Goal: Task Accomplishment & Management: Manage account settings

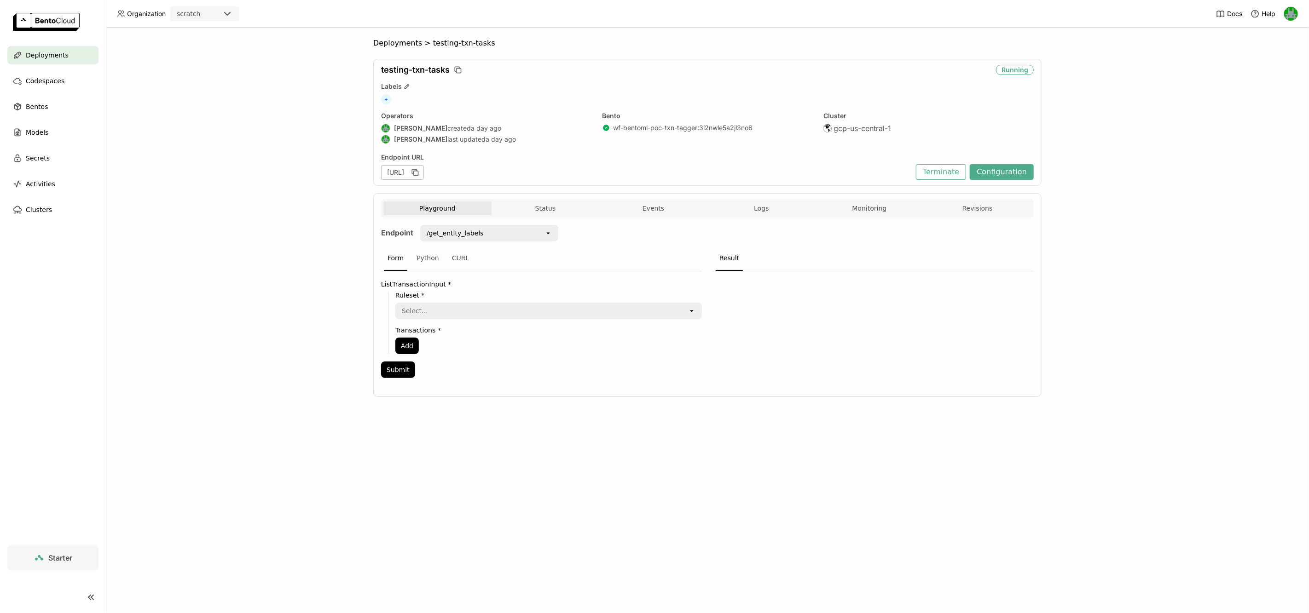
click at [186, 16] on div "scratch" at bounding box center [188, 13] width 23 height 9
click at [199, 53] on div "wayflyer-prod" at bounding box center [205, 57] width 54 height 9
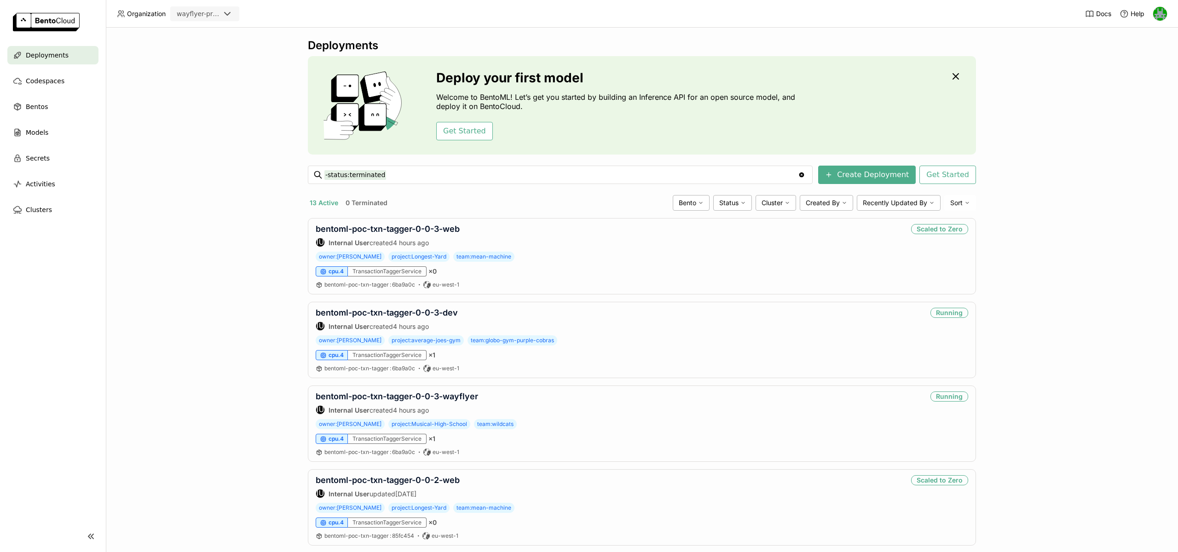
click at [207, 307] on div "Deployments Deploy your first model Welcome to BentoML! Let’s get you started b…" at bounding box center [642, 290] width 1072 height 525
click at [406, 312] on link "bentoml-poc-txn-tagger-0-0-3-dev" at bounding box center [387, 313] width 142 height 10
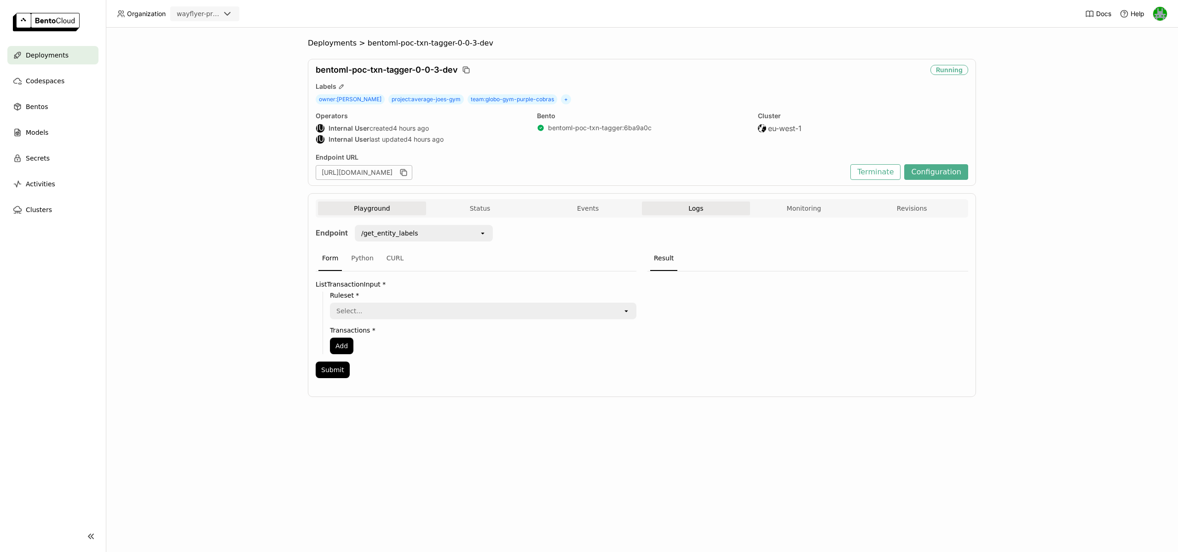
click at [670, 209] on button "Logs" at bounding box center [696, 209] width 108 height 14
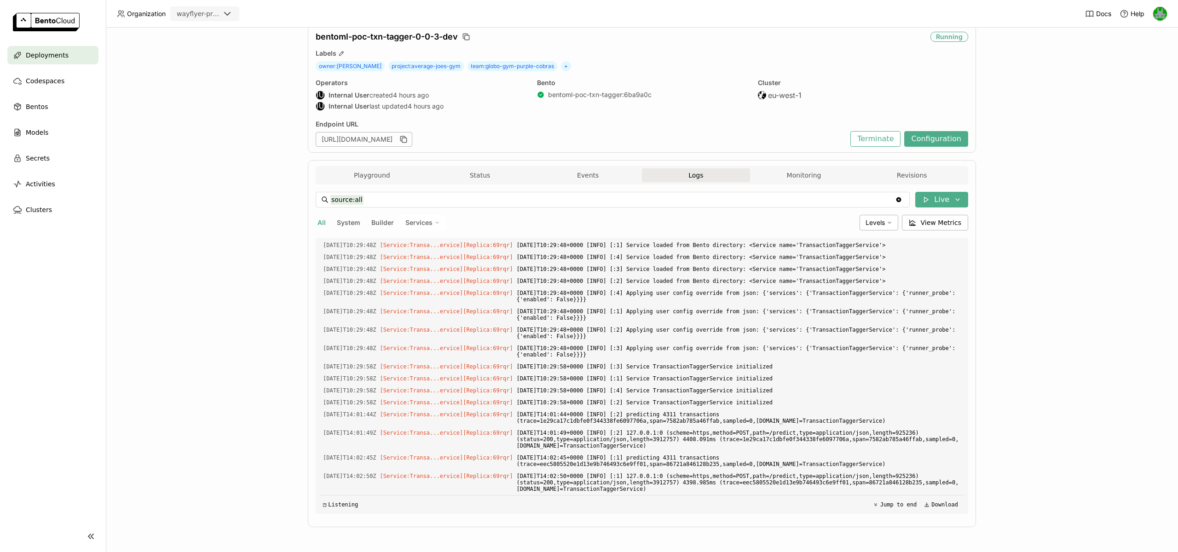
scroll to position [2382, 0]
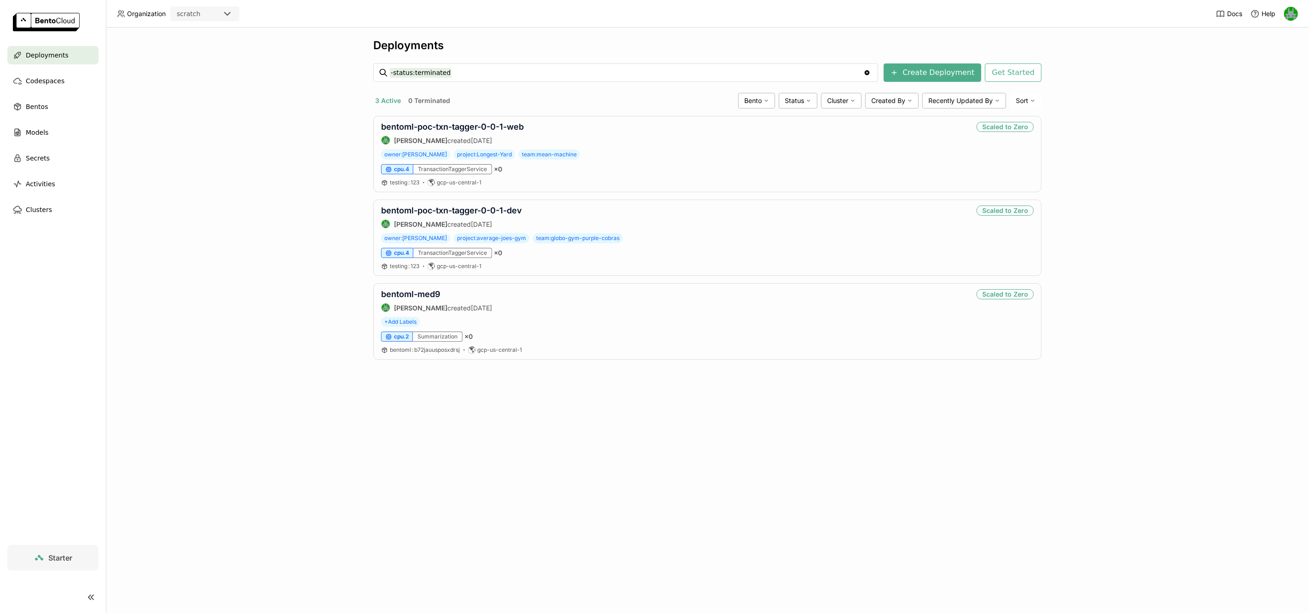
click at [207, 22] on header "Organization scratch Docs Help" at bounding box center [654, 14] width 1309 height 28
click at [212, 17] on div "scratch" at bounding box center [196, 13] width 51 height 13
click at [202, 53] on div "wayflyer-prod" at bounding box center [205, 57] width 54 height 9
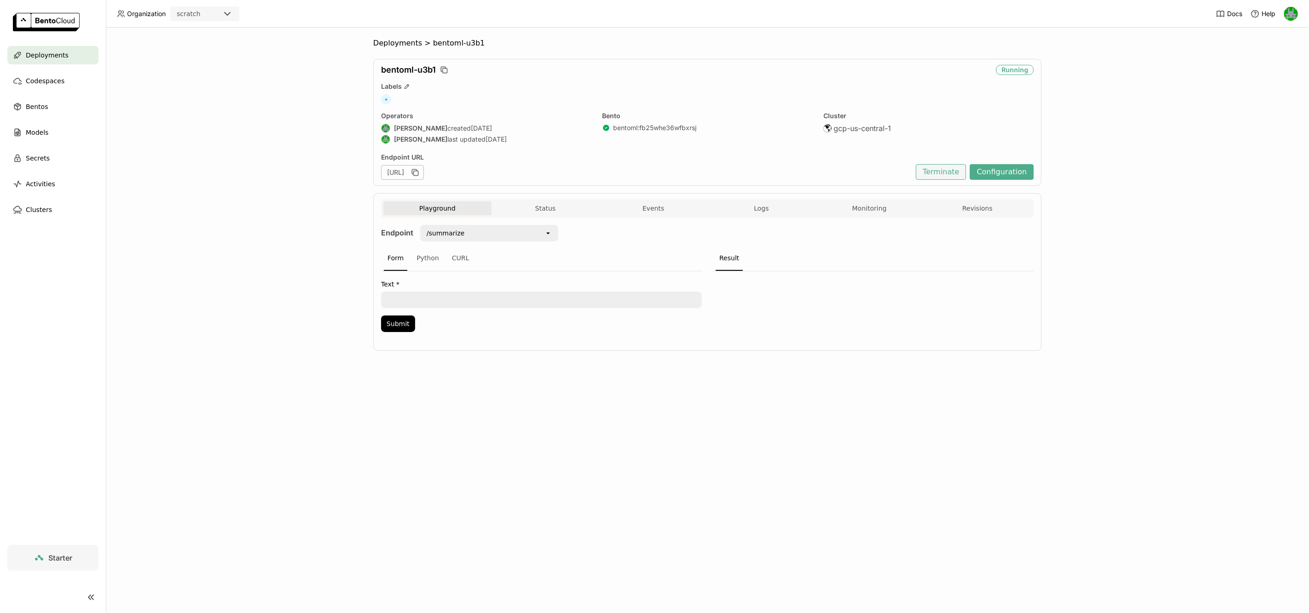
click at [946, 170] on button "Terminate" at bounding box center [941, 172] width 50 height 16
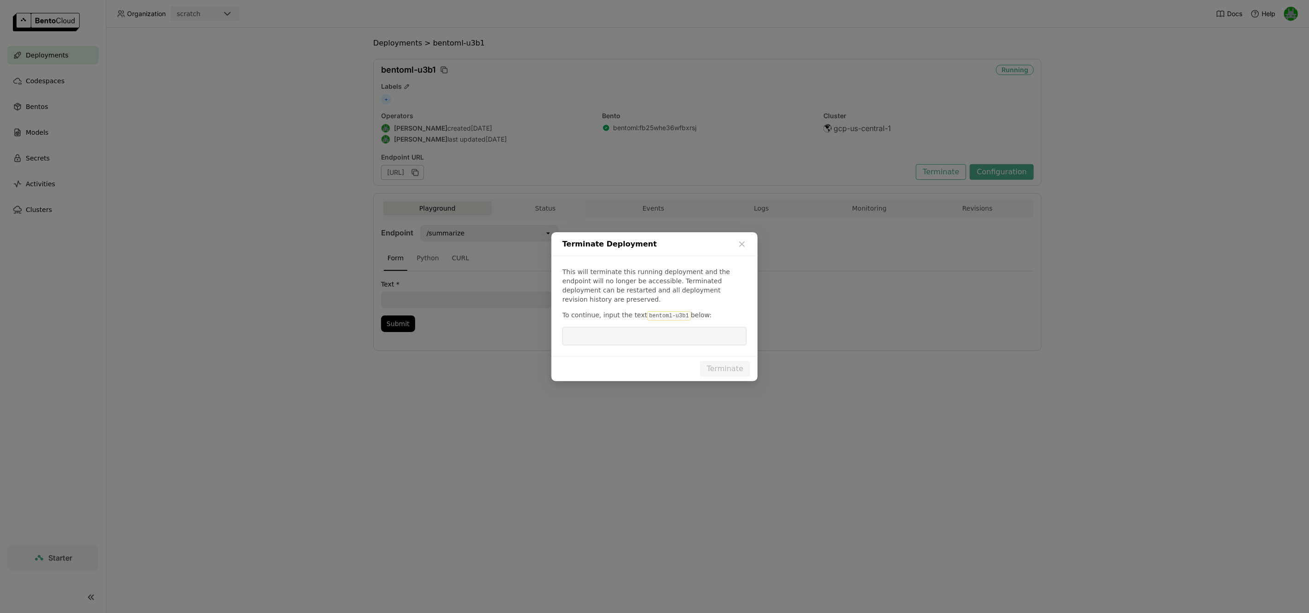
click at [647, 313] on code "bentoml-u3b1" at bounding box center [668, 316] width 43 height 9
drag, startPoint x: 643, startPoint y: 312, endPoint x: 683, endPoint y: 316, distance: 39.3
click at [683, 313] on code "bentoml-u3b1" at bounding box center [668, 316] width 43 height 9
copy code "bentoml-u3b1"
click at [671, 332] on input "dialog" at bounding box center [654, 336] width 173 height 17
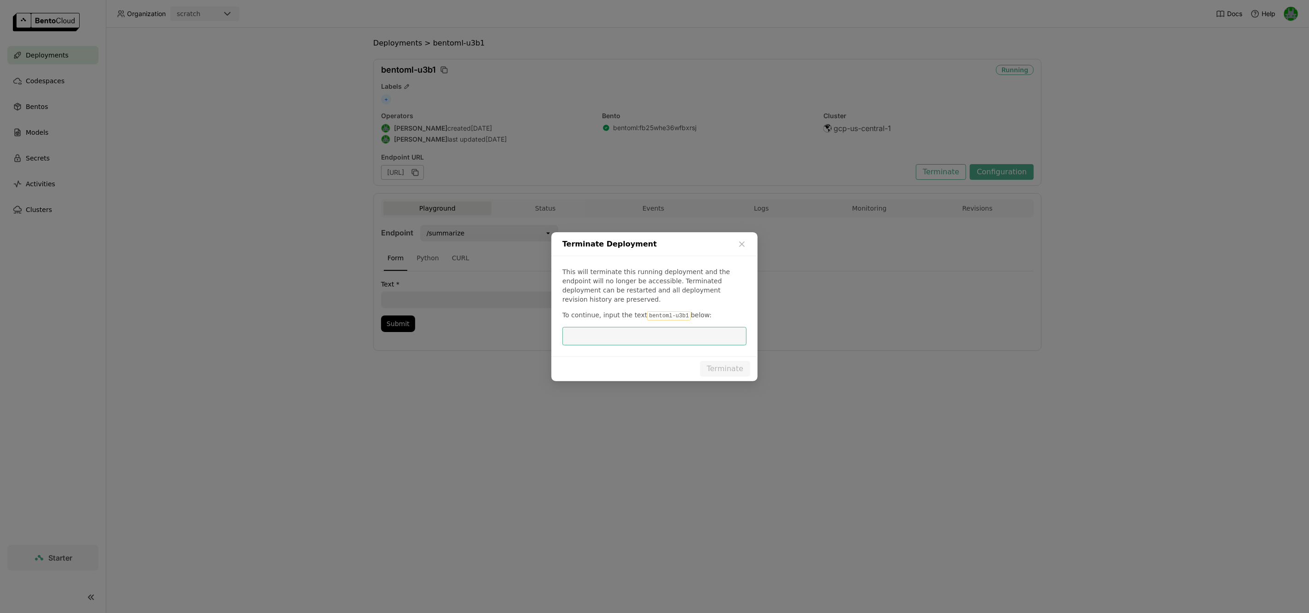
paste input "bentoml-u3b1"
type input "bentoml-u3b1"
click at [717, 361] on button "Terminate" at bounding box center [725, 369] width 50 height 16
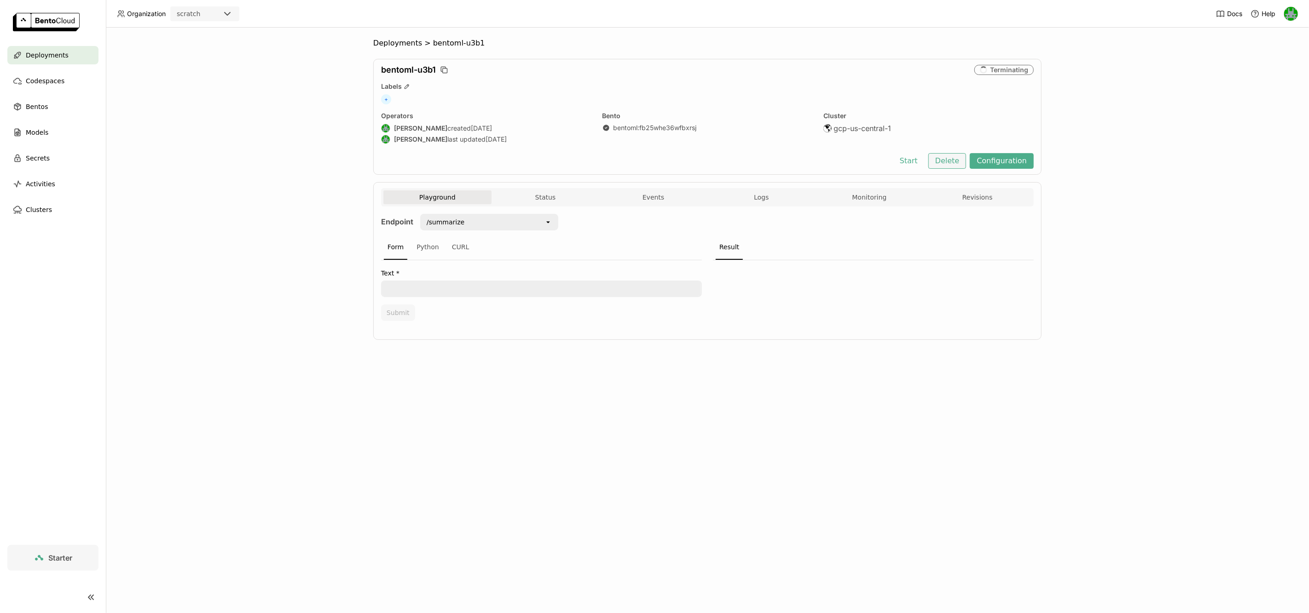
click at [945, 167] on button "Delete" at bounding box center [947, 161] width 38 height 16
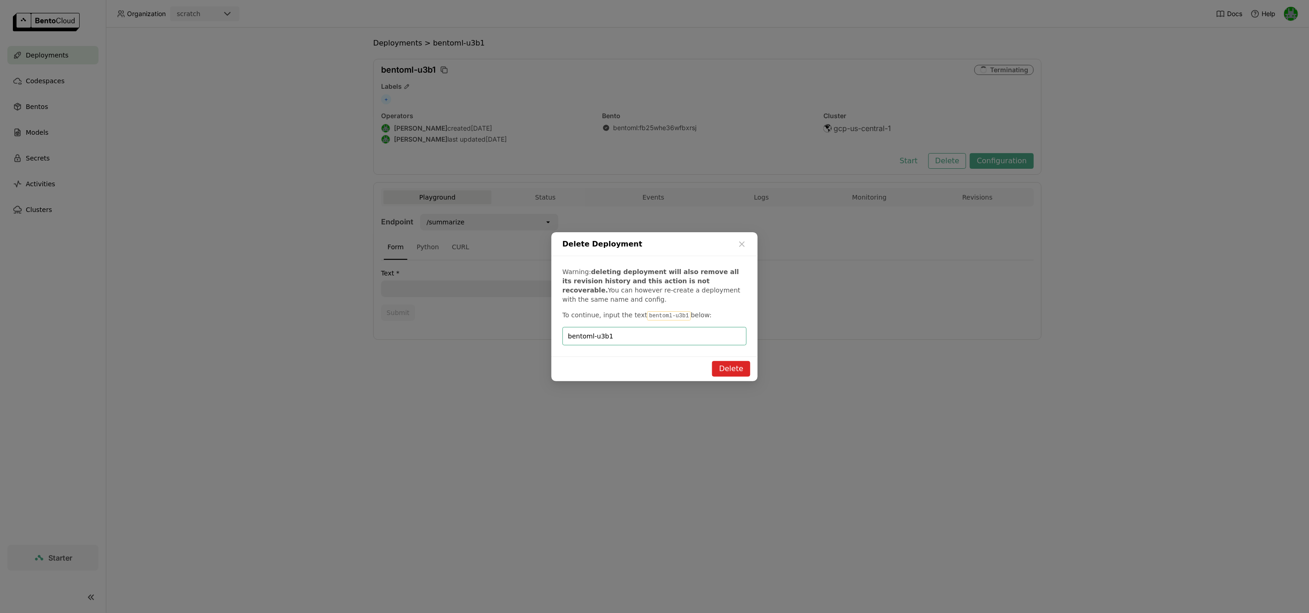
type input "bentoml-u3b1"
click at [741, 375] on button "Delete" at bounding box center [731, 369] width 38 height 16
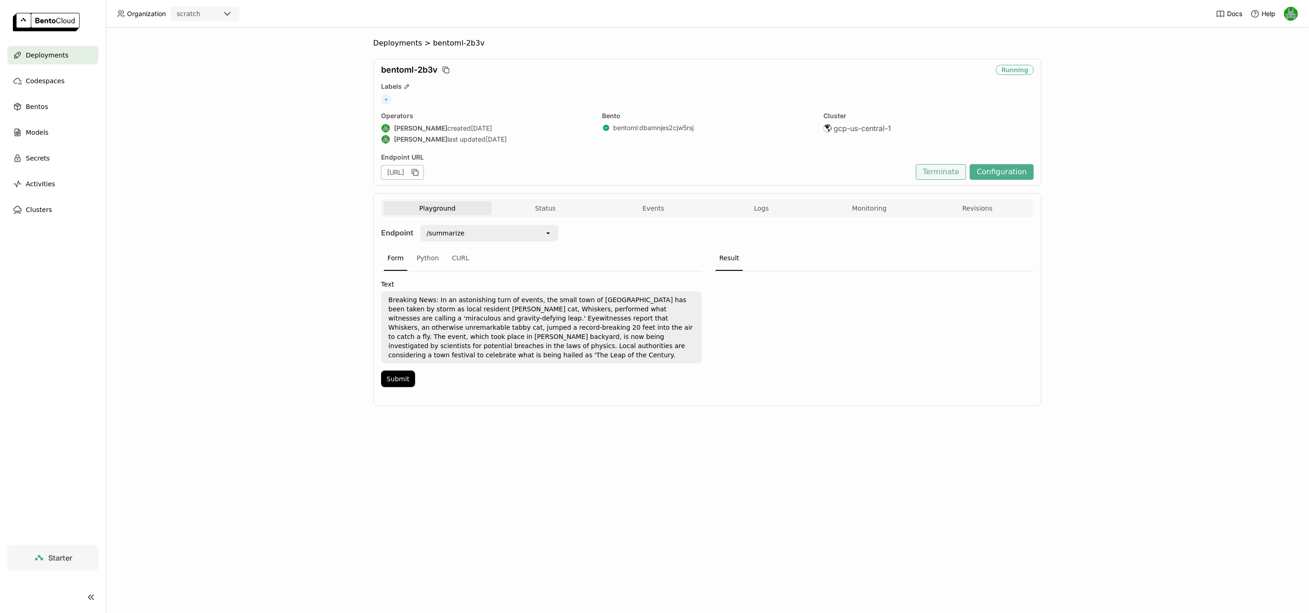
click at [941, 170] on button "Terminate" at bounding box center [941, 172] width 50 height 16
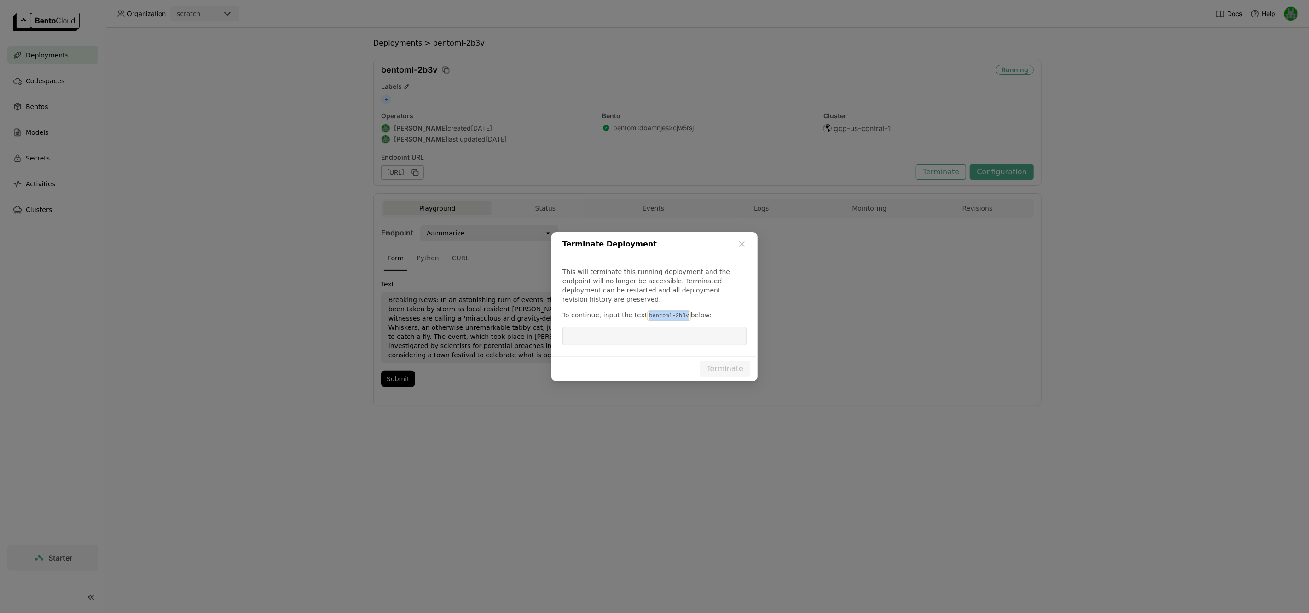
drag, startPoint x: 684, startPoint y: 311, endPoint x: 644, endPoint y: 312, distance: 40.1
click at [647, 312] on code "bentoml-2b3v" at bounding box center [668, 316] width 43 height 9
copy code "bentoml-2b3v"
click at [656, 329] on input "dialog" at bounding box center [654, 336] width 173 height 17
paste input "bentoml-2b3v"
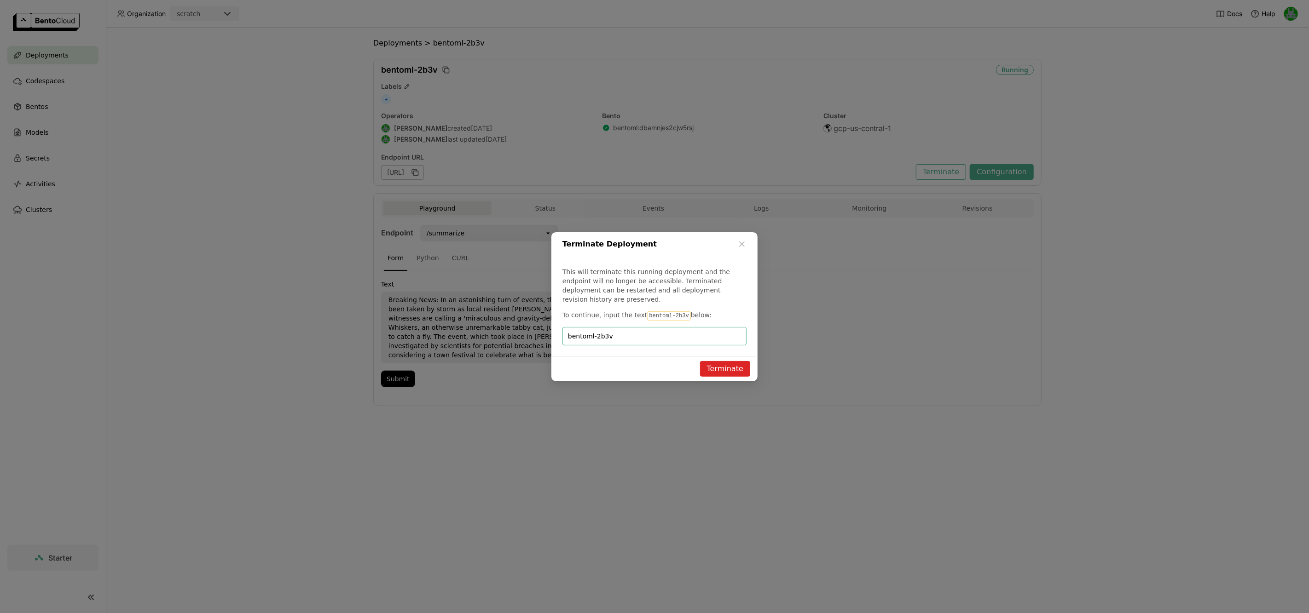
type input "bentoml-2b3v"
click at [718, 366] on button "Terminate" at bounding box center [725, 369] width 50 height 16
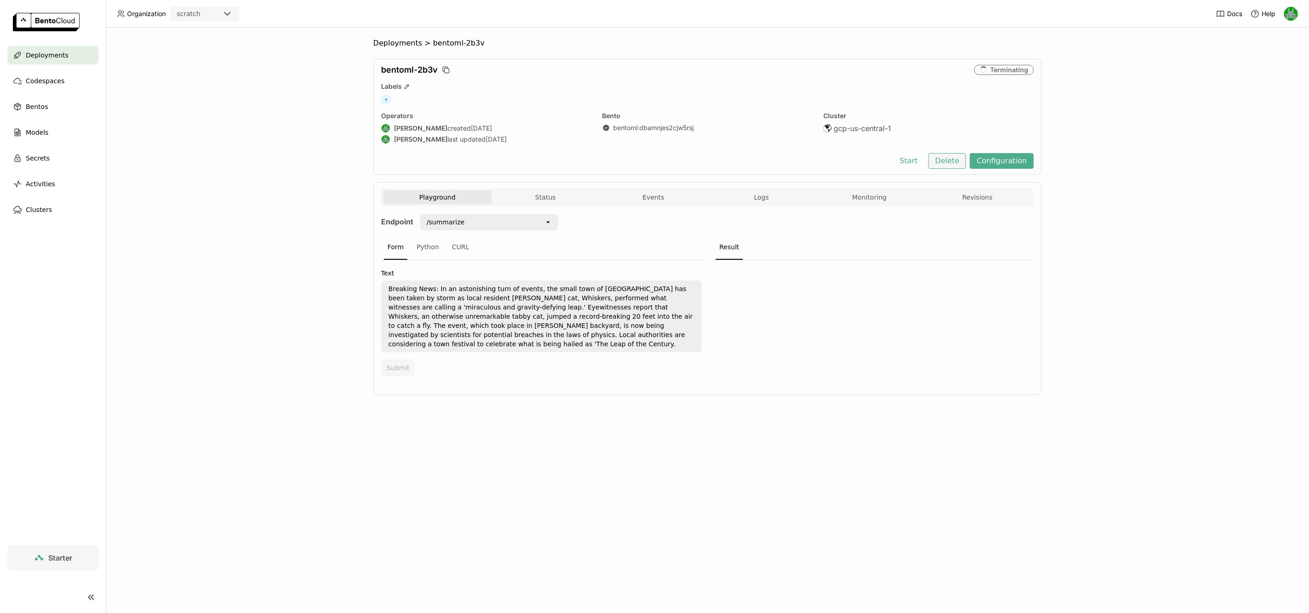
click at [957, 162] on button "Delete" at bounding box center [947, 161] width 38 height 16
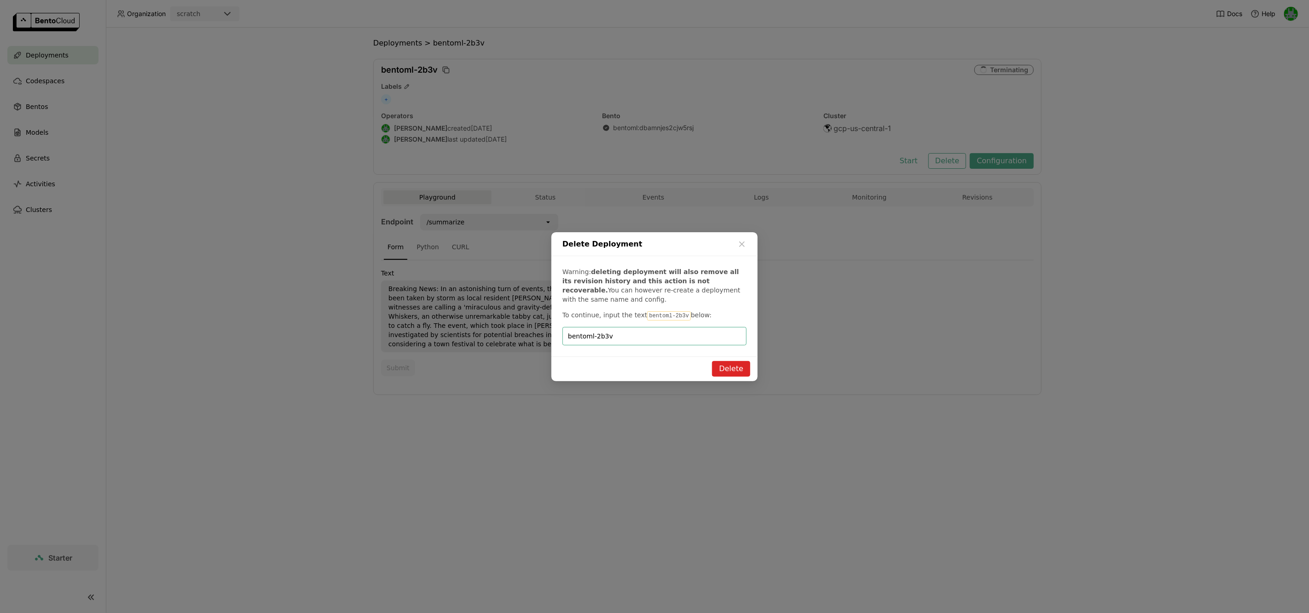
type input "bentoml-2b3v"
click at [733, 369] on button "Delete" at bounding box center [731, 369] width 38 height 16
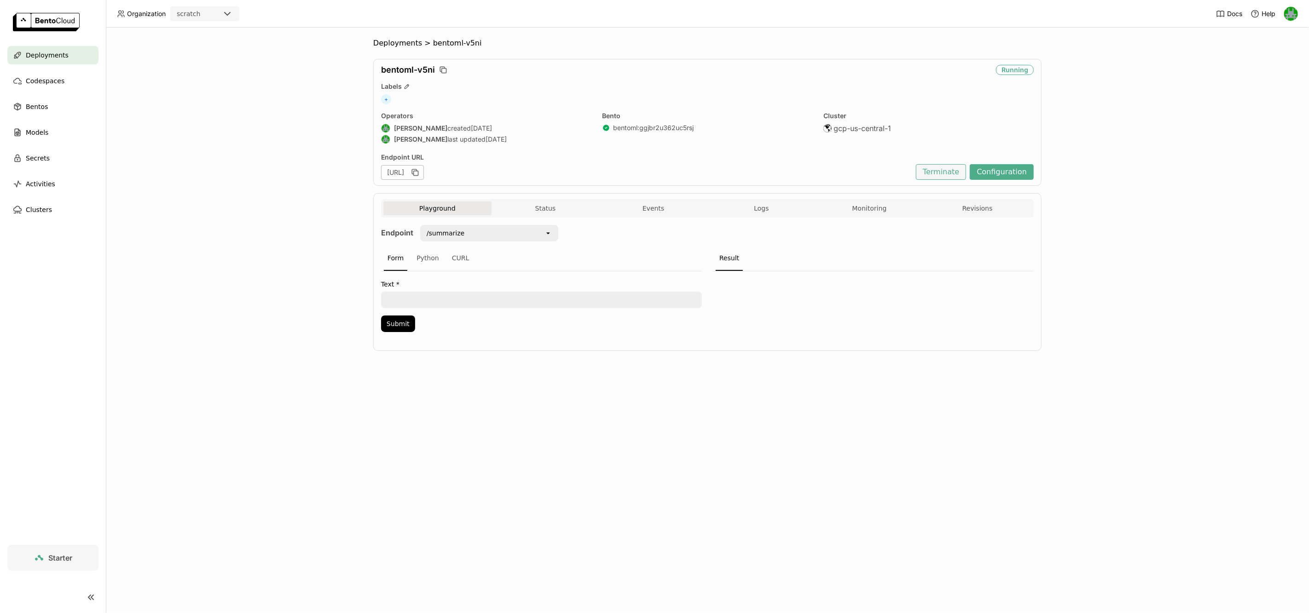
click at [952, 168] on button "Terminate" at bounding box center [941, 172] width 50 height 16
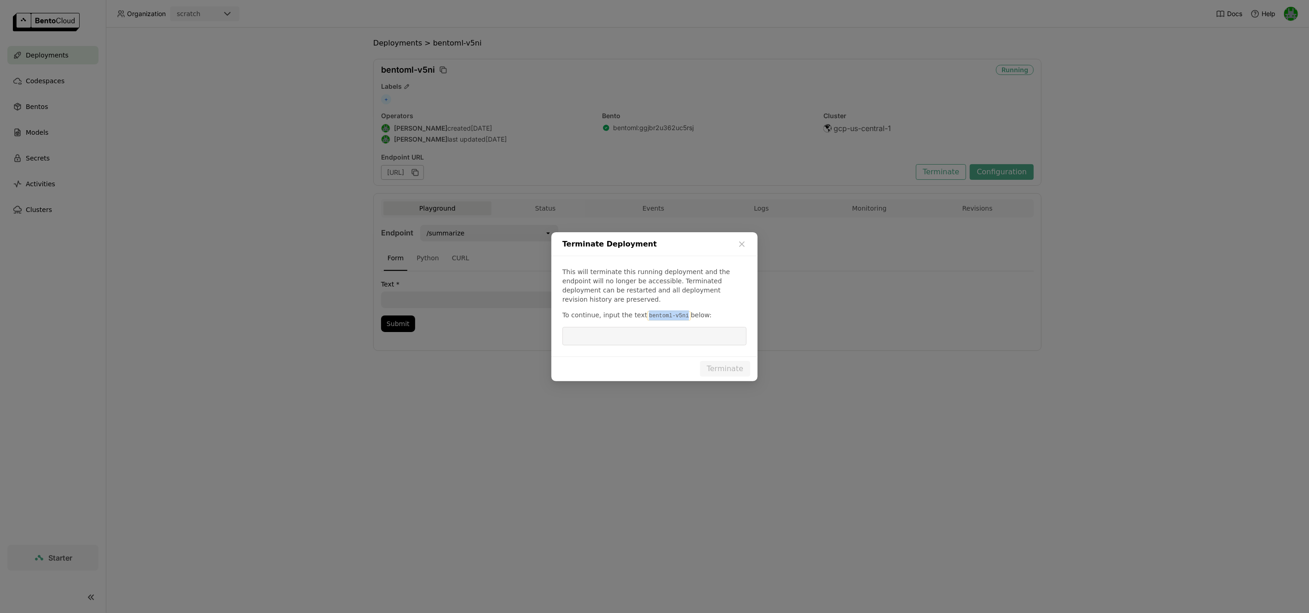
drag, startPoint x: 642, startPoint y: 312, endPoint x: 683, endPoint y: 311, distance: 40.5
click at [683, 312] on code "bentoml-v5ni" at bounding box center [668, 316] width 43 height 9
copy code "bentoml-v5ni"
click at [660, 330] on input "dialog" at bounding box center [654, 336] width 173 height 17
paste input "bentoml-v5ni"
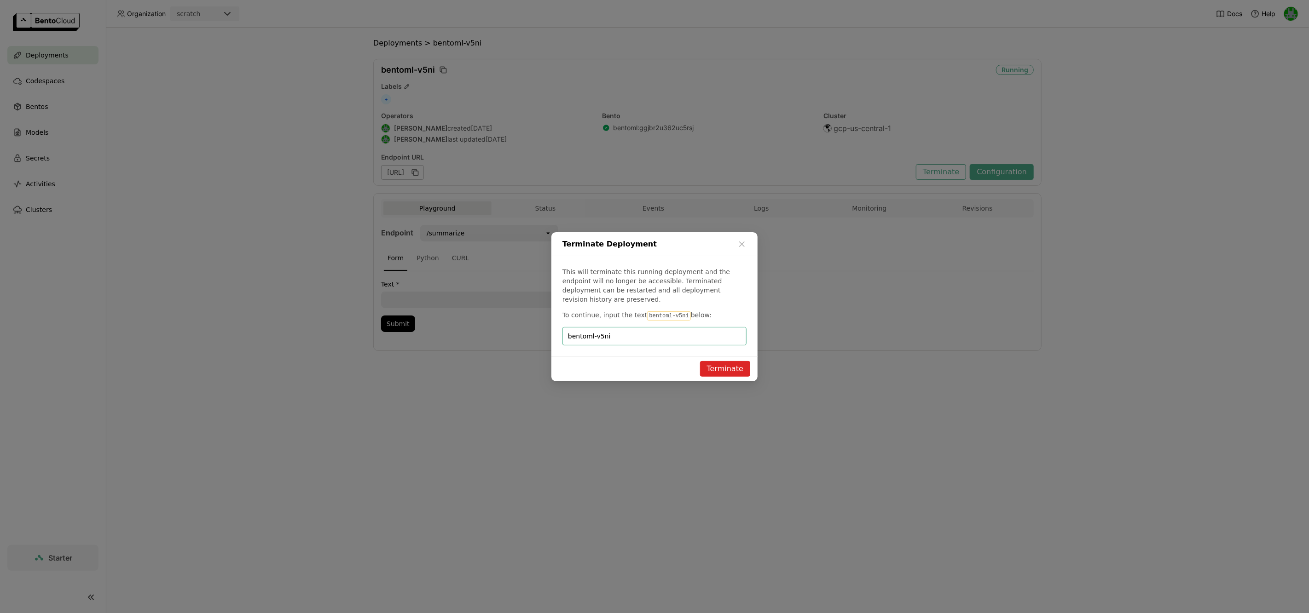
type input "bentoml-v5ni"
click at [709, 362] on button "Terminate" at bounding box center [725, 369] width 50 height 16
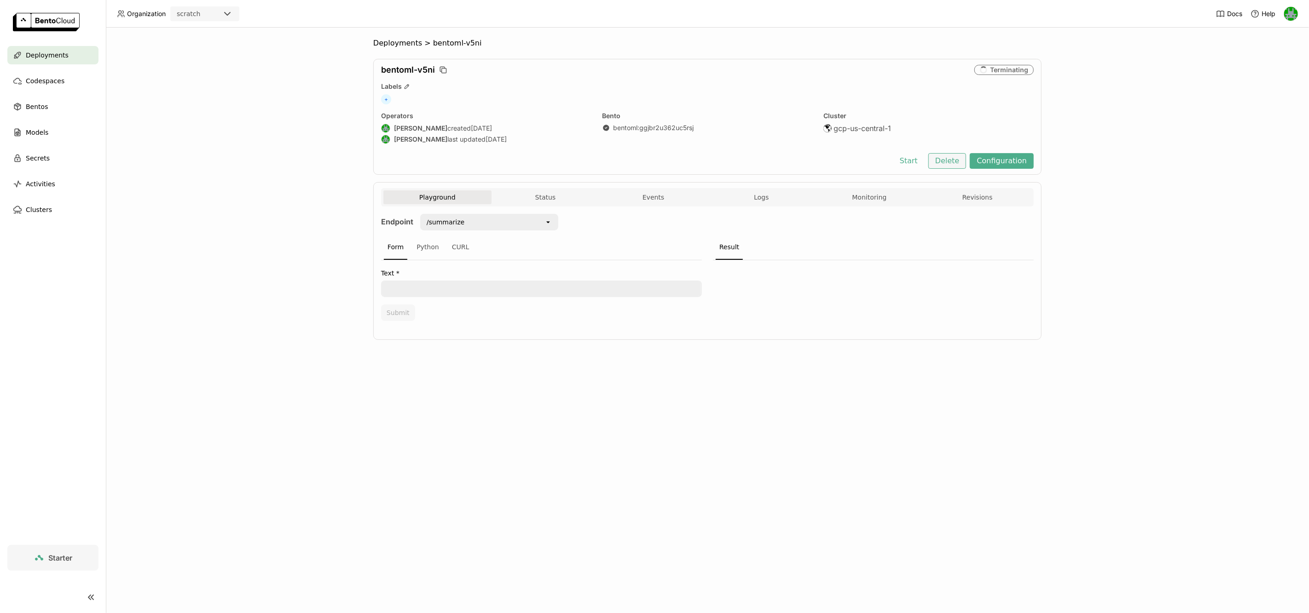
click at [953, 160] on button "Delete" at bounding box center [947, 161] width 38 height 16
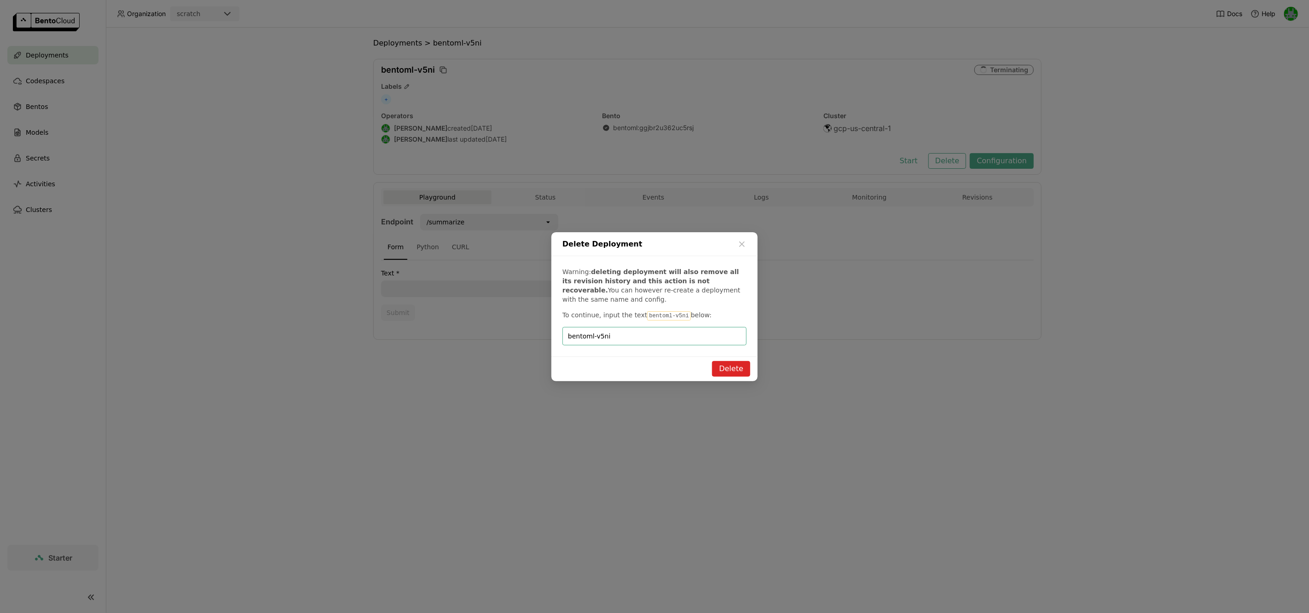
type input "bentoml-v5ni"
click at [725, 367] on button "Delete" at bounding box center [731, 369] width 38 height 16
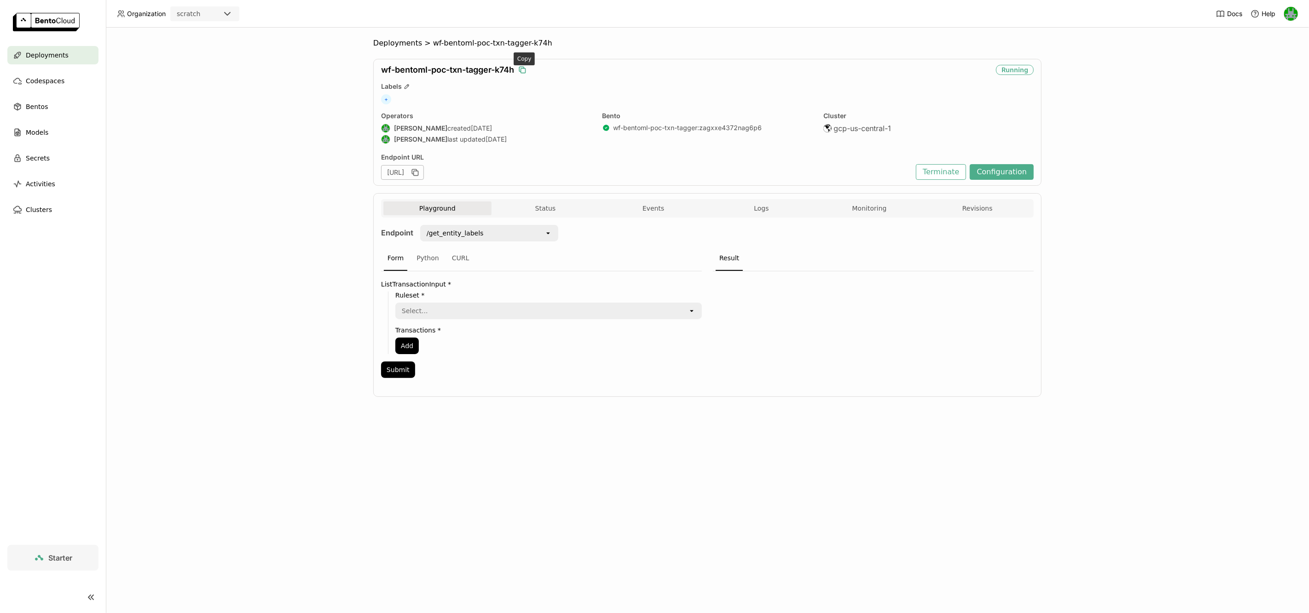
click at [527, 70] on icon "button" at bounding box center [522, 69] width 9 height 9
click at [965, 174] on button "Terminate" at bounding box center [941, 172] width 50 height 16
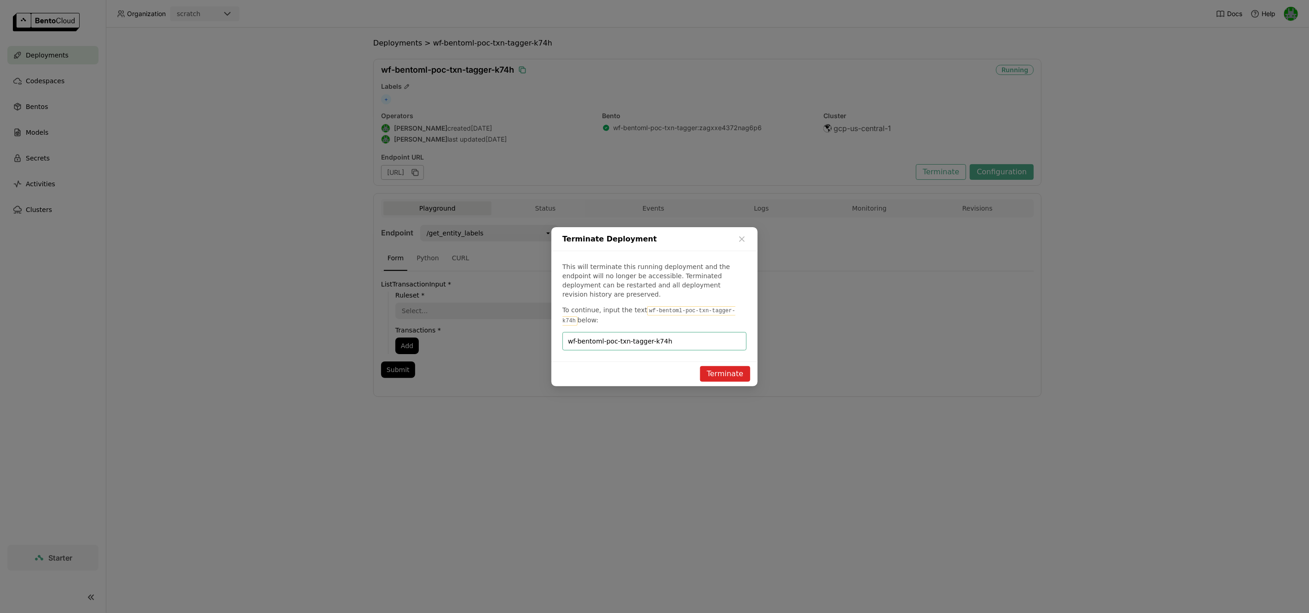
type input "wf-bentoml-poc-txn-tagger-k74h"
click at [736, 369] on button "Terminate" at bounding box center [725, 374] width 50 height 16
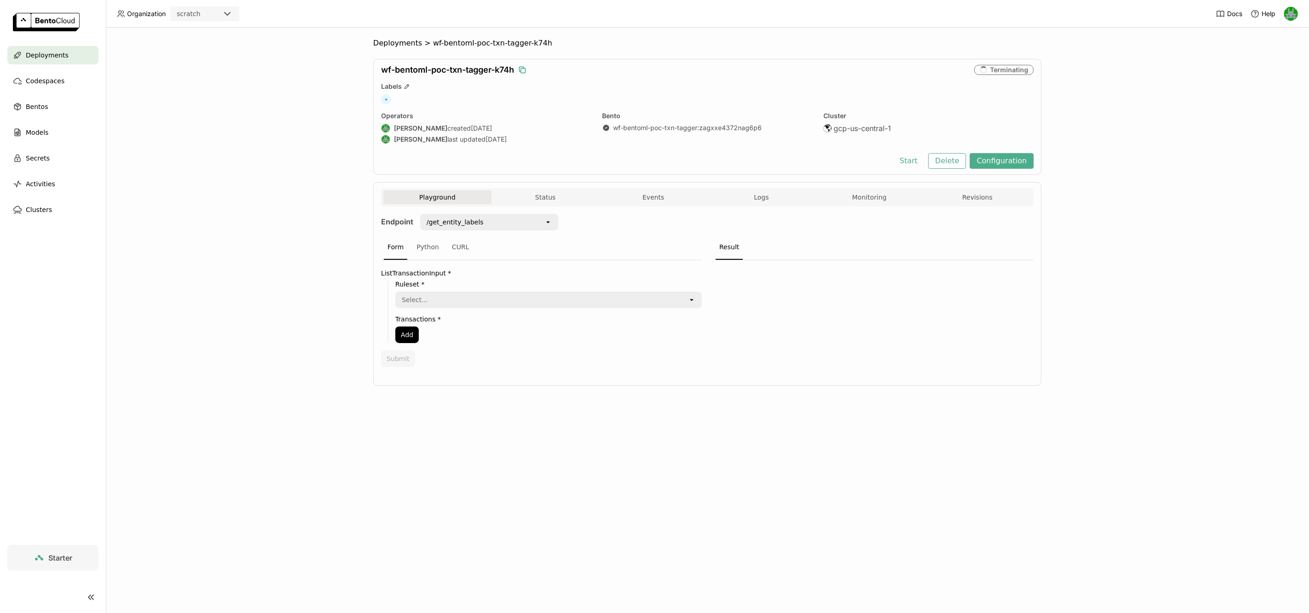
click at [945, 171] on div "wf-bentoml-poc-txn-tagger-k74h Terminating Labels + Operators [PERSON_NAME] cre…" at bounding box center [707, 117] width 668 height 116
click at [951, 162] on button "Delete" at bounding box center [947, 161] width 38 height 16
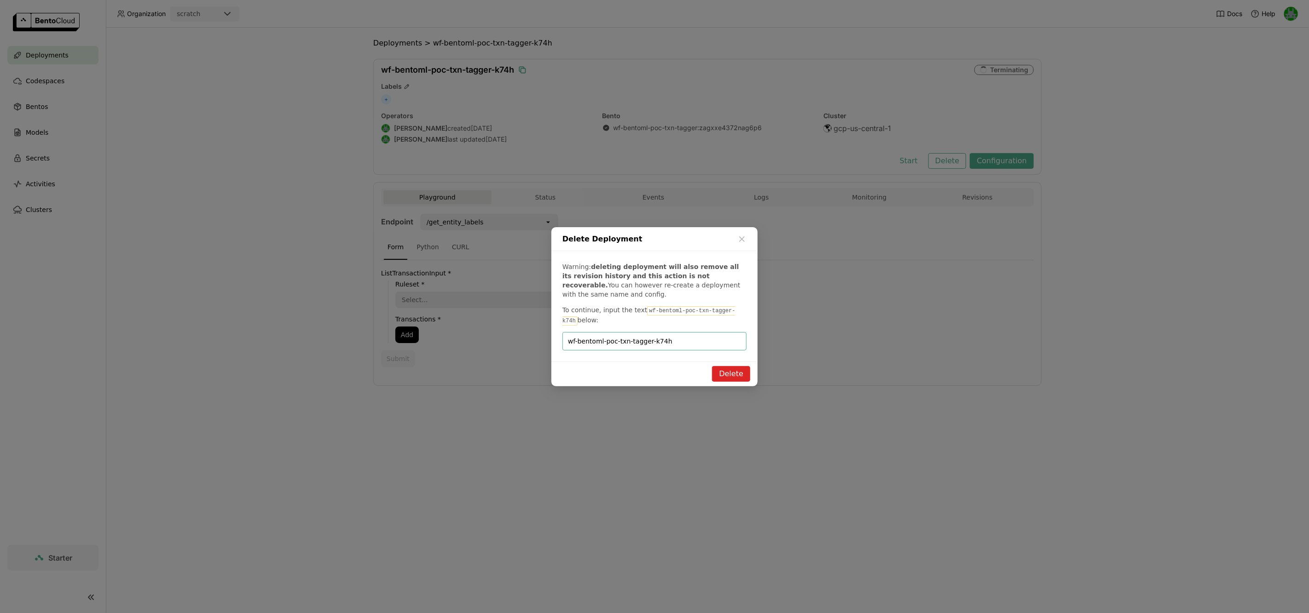
type input "wf-bentoml-poc-txn-tagger-k74h"
click at [736, 371] on button "Delete" at bounding box center [731, 374] width 38 height 16
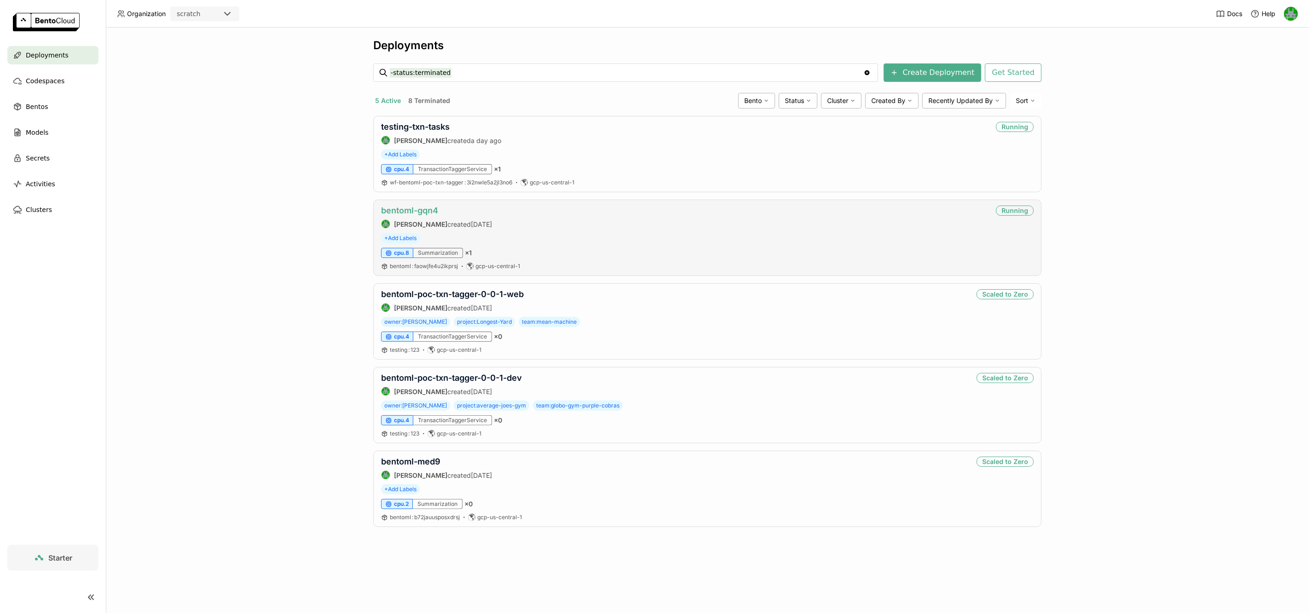
click at [428, 211] on link "bentoml-gqn4" at bounding box center [409, 211] width 57 height 10
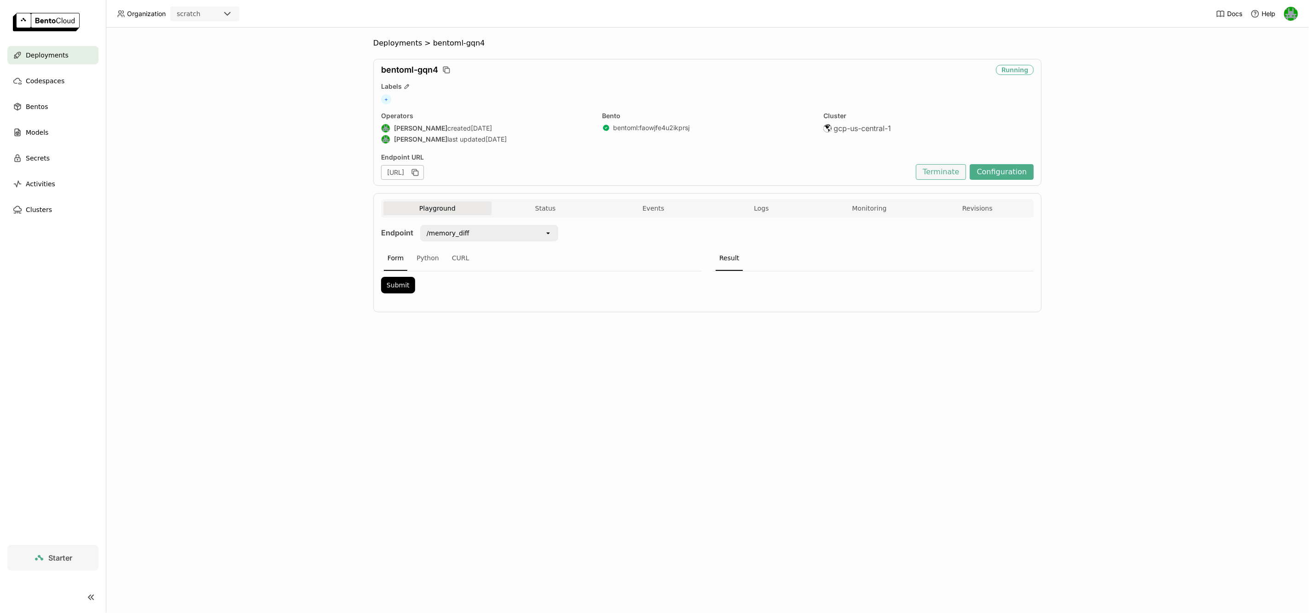
click at [949, 173] on button "Terminate" at bounding box center [941, 172] width 50 height 16
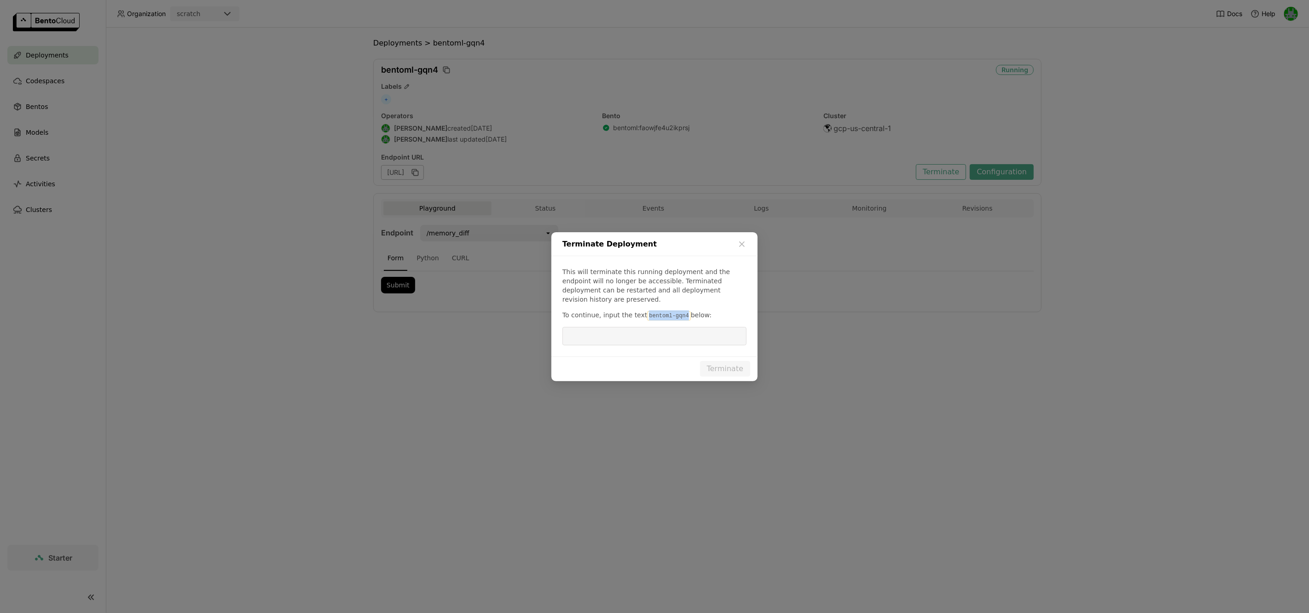
drag, startPoint x: 683, startPoint y: 313, endPoint x: 641, endPoint y: 314, distance: 42.4
click at [641, 314] on p "To continue, input the text bentoml-gqn4 below:" at bounding box center [654, 316] width 184 height 10
copy code "bentoml-gqn4"
click at [647, 330] on input "dialog" at bounding box center [654, 336] width 173 height 17
paste input "bentoml-gqn4"
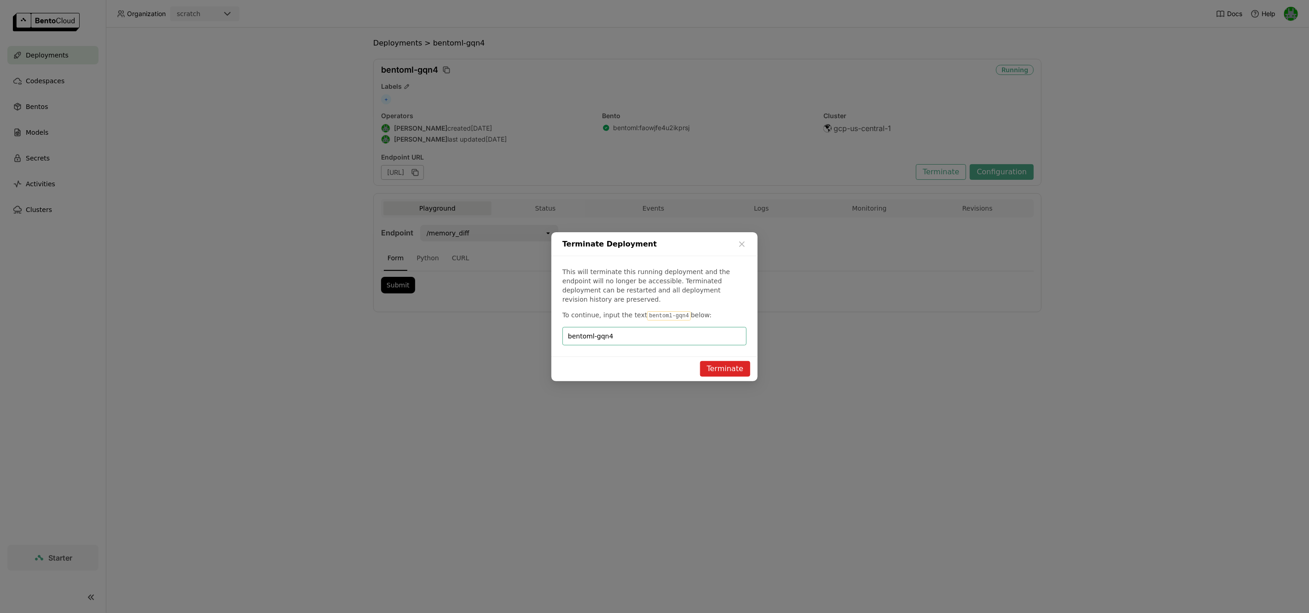
type input "bentoml-gqn4"
click at [721, 366] on button "Terminate" at bounding box center [725, 369] width 50 height 16
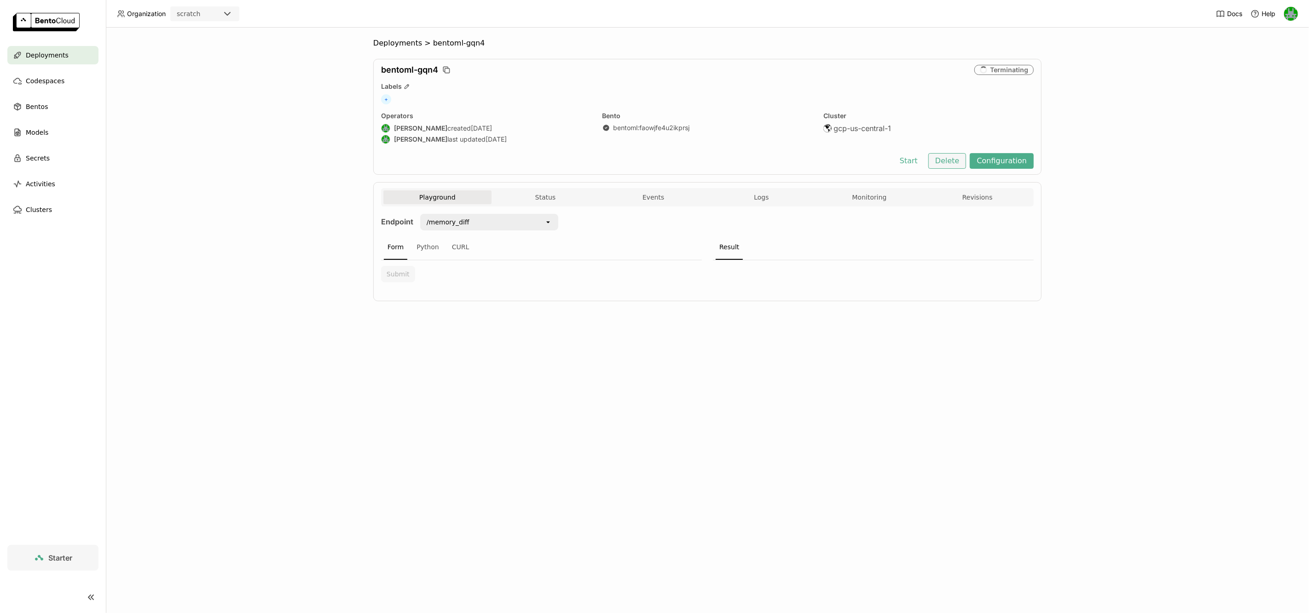
click at [947, 160] on button "Delete" at bounding box center [947, 161] width 38 height 16
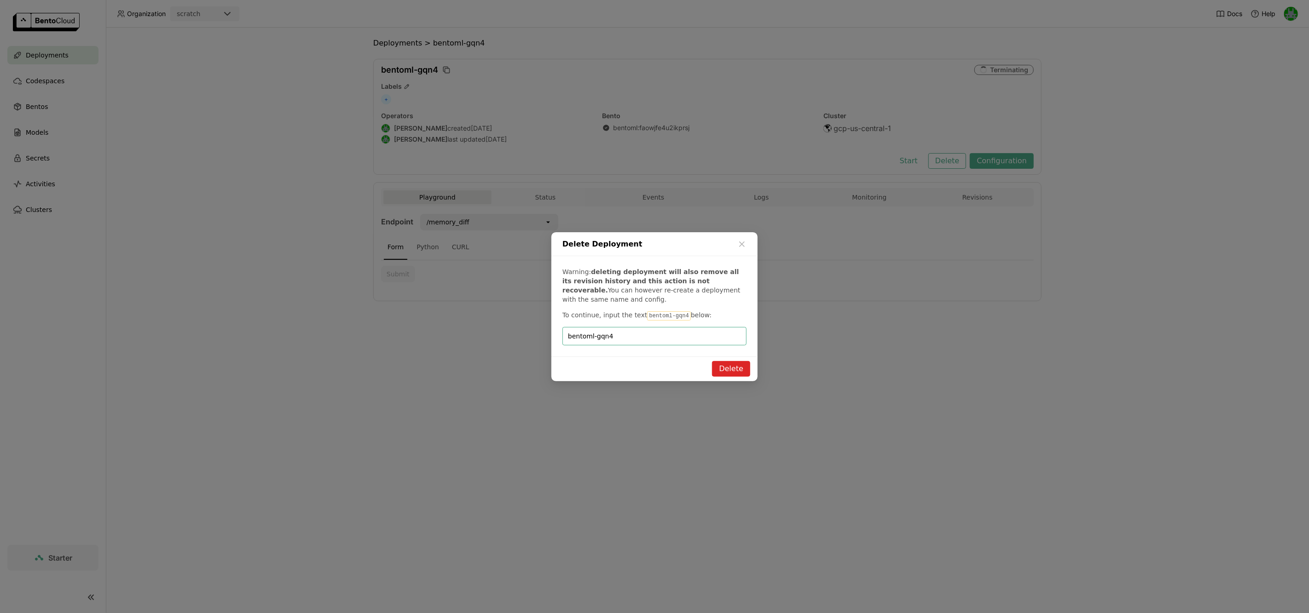
type input "bentoml-gqn4"
click at [735, 374] on button "Delete" at bounding box center [731, 369] width 38 height 16
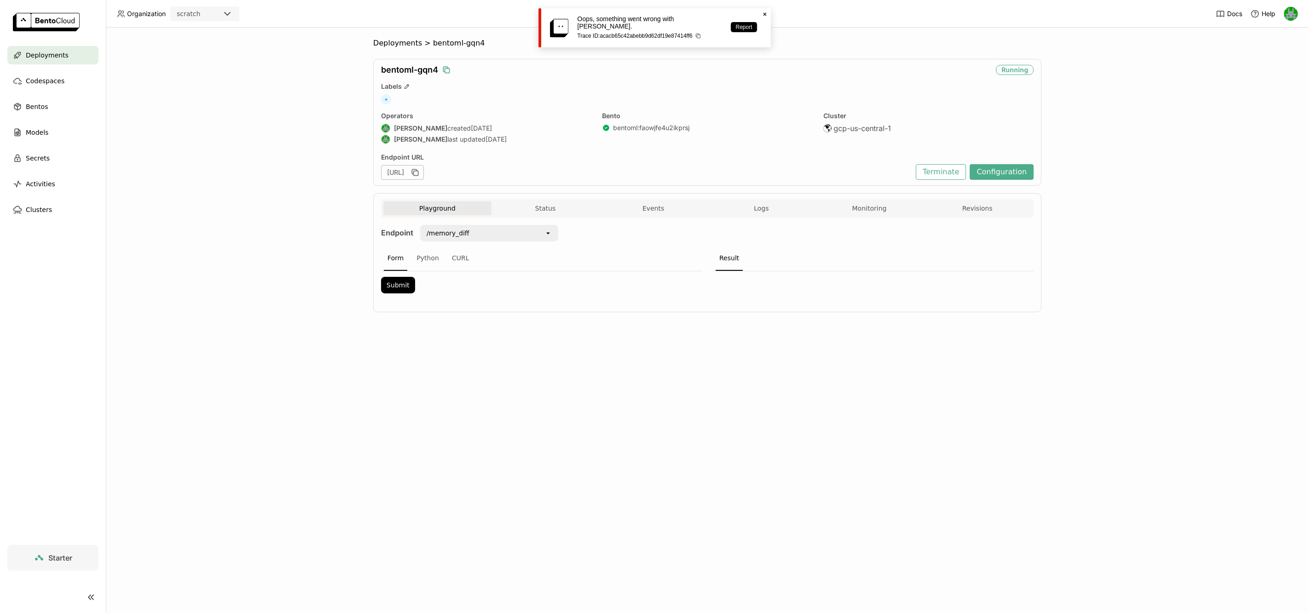
click at [449, 72] on icon "button" at bounding box center [446, 69] width 9 height 9
click at [953, 179] on button "Terminate" at bounding box center [941, 172] width 50 height 16
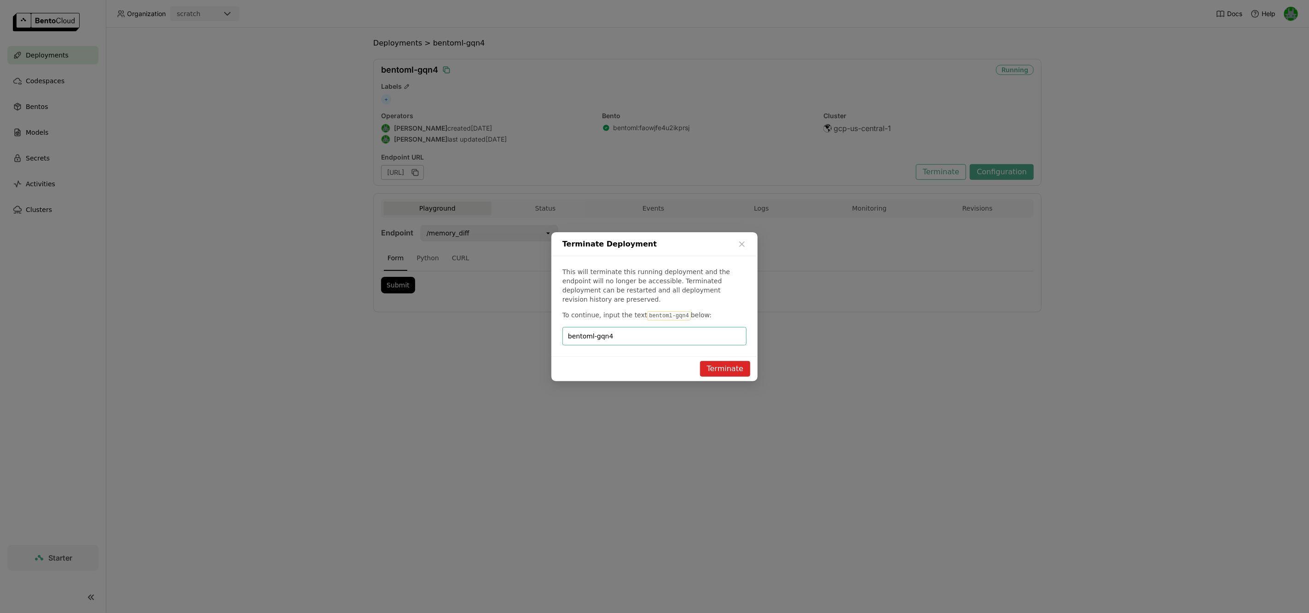
type input "bentoml-gqn4"
click at [731, 365] on button "Terminate" at bounding box center [725, 369] width 50 height 16
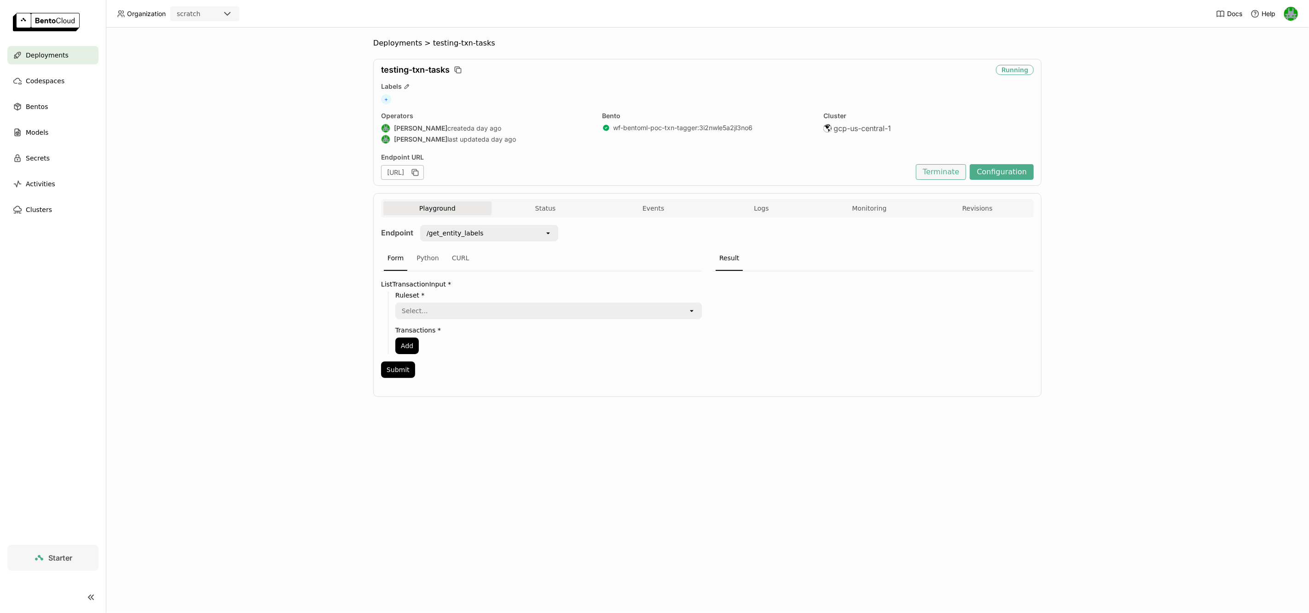
click at [950, 167] on button "Terminate" at bounding box center [941, 172] width 50 height 16
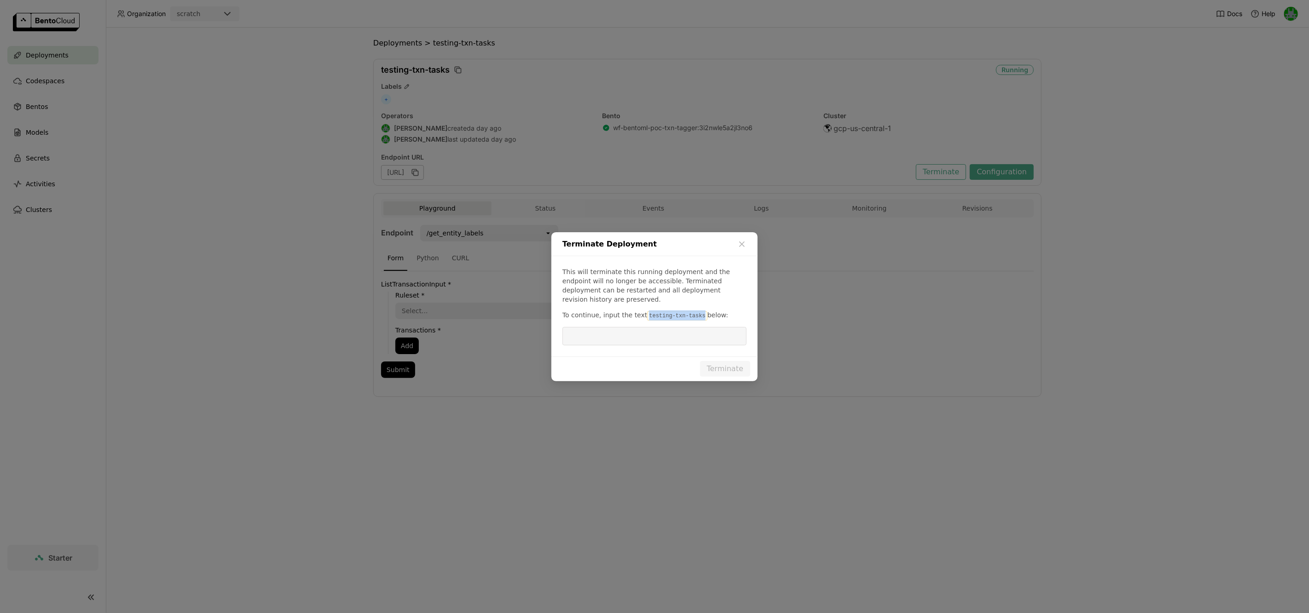
drag, startPoint x: 700, startPoint y: 312, endPoint x: 642, endPoint y: 312, distance: 57.5
click at [647, 312] on code "testing-txn-tasks" at bounding box center [677, 316] width 60 height 9
copy code "testing-txn-tasks"
click at [653, 328] on input "dialog" at bounding box center [654, 336] width 173 height 17
paste input "testing-txn-tasks"
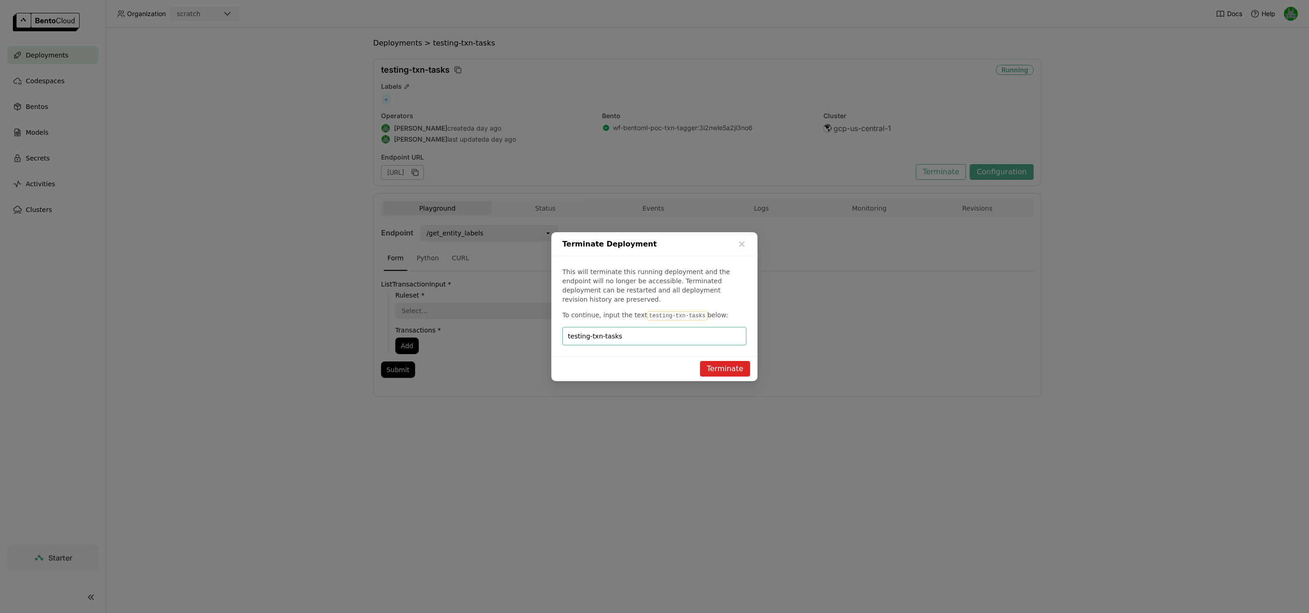
type input "testing-txn-tasks"
click at [727, 370] on button "Terminate" at bounding box center [725, 369] width 50 height 16
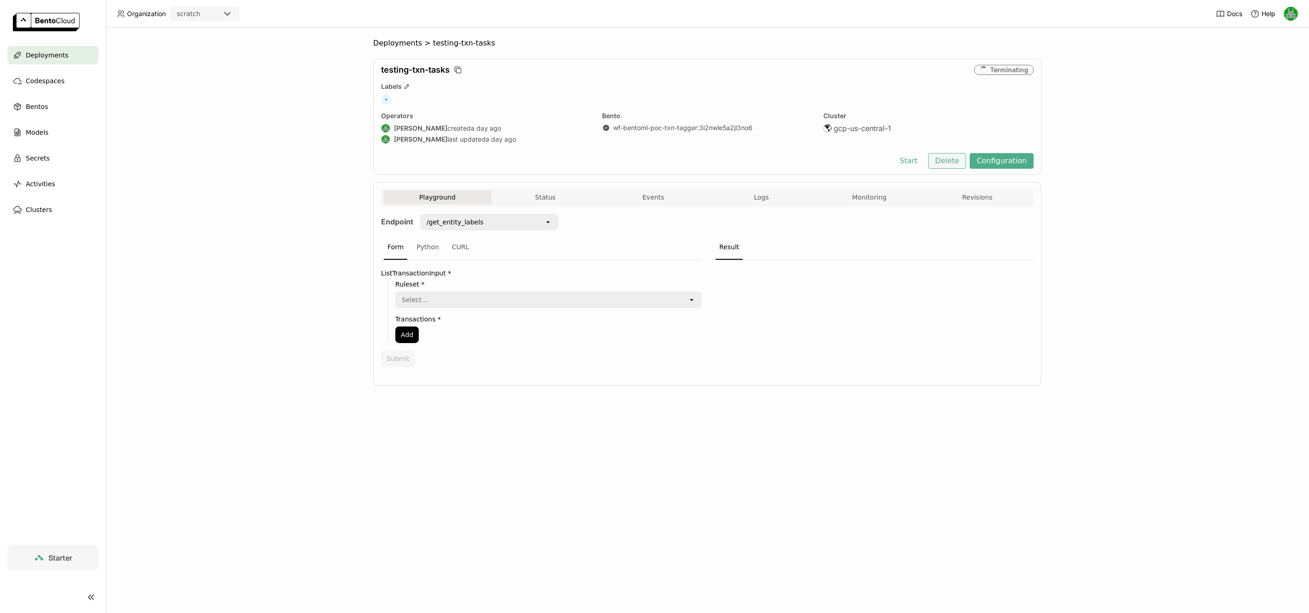
click at [939, 158] on button "Delete" at bounding box center [947, 161] width 38 height 16
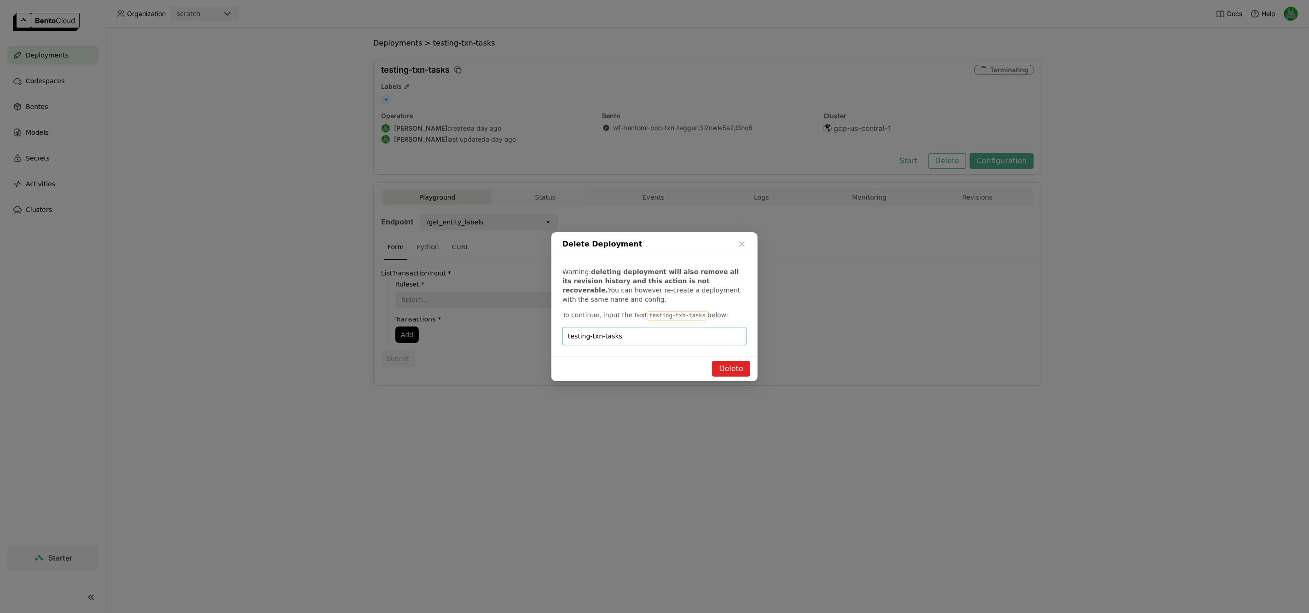
type input "testing-txn-tasks"
click at [721, 371] on button "Delete" at bounding box center [731, 369] width 38 height 16
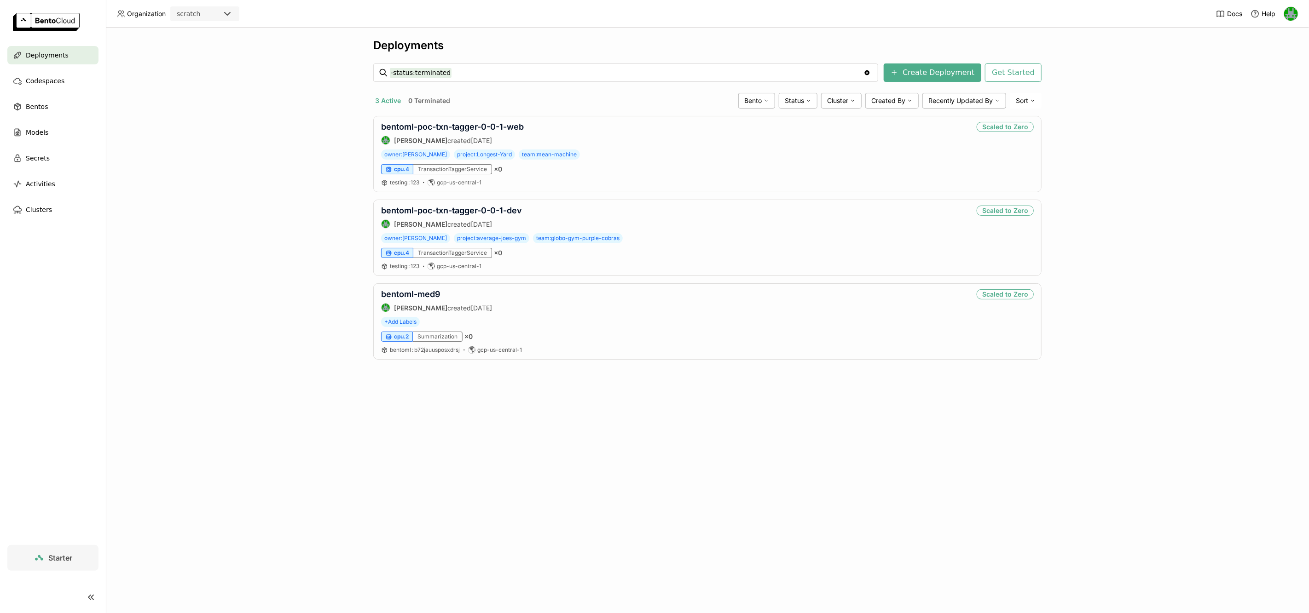
click at [52, 554] on span "Starter" at bounding box center [60, 558] width 24 height 9
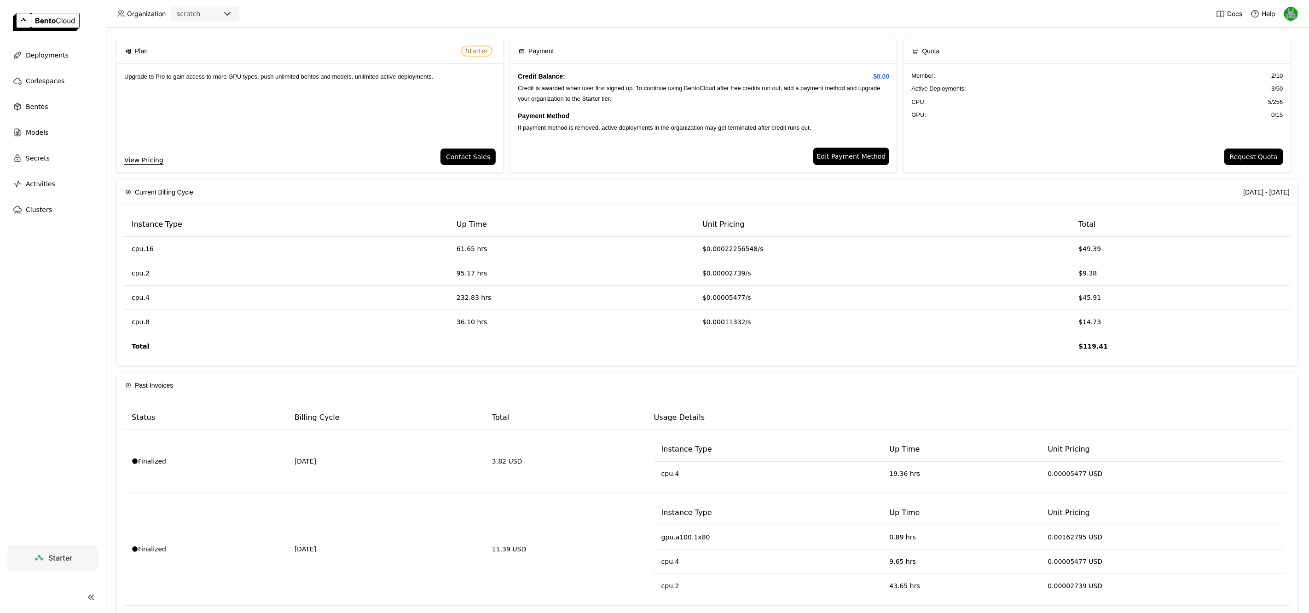
click at [848, 155] on span "Edit Payment Method" at bounding box center [851, 156] width 69 height 10
click at [57, 58] on span "Deployments" at bounding box center [47, 55] width 43 height 11
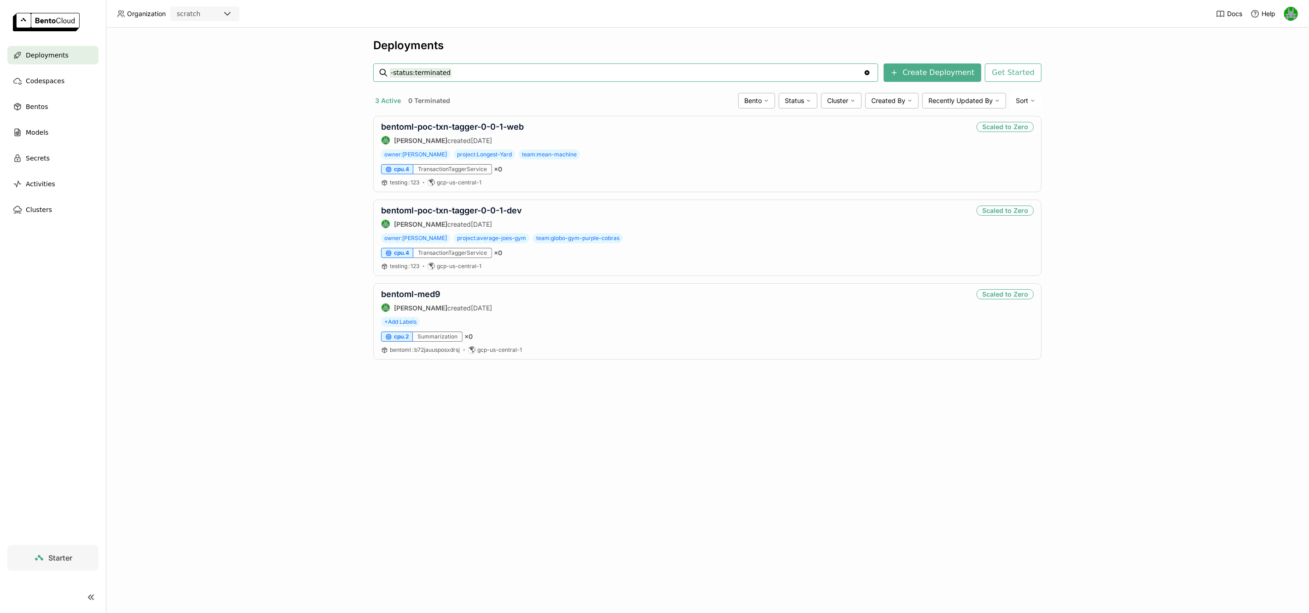
click at [212, 13] on div "scratch" at bounding box center [196, 13] width 51 height 13
click at [207, 53] on div "wayflyer-prod" at bounding box center [205, 57] width 54 height 9
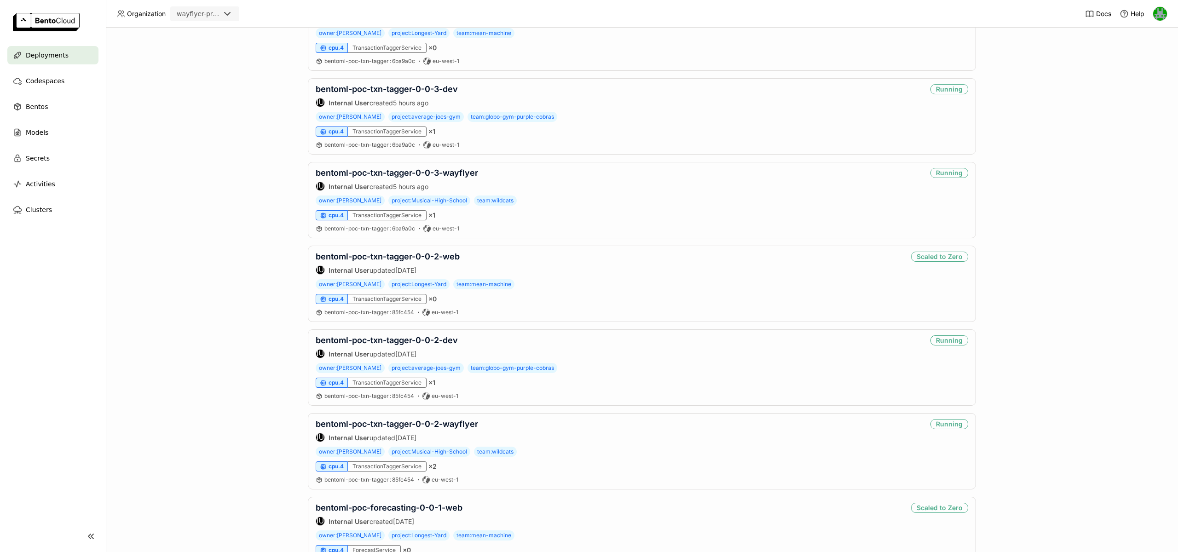
scroll to position [228, 0]
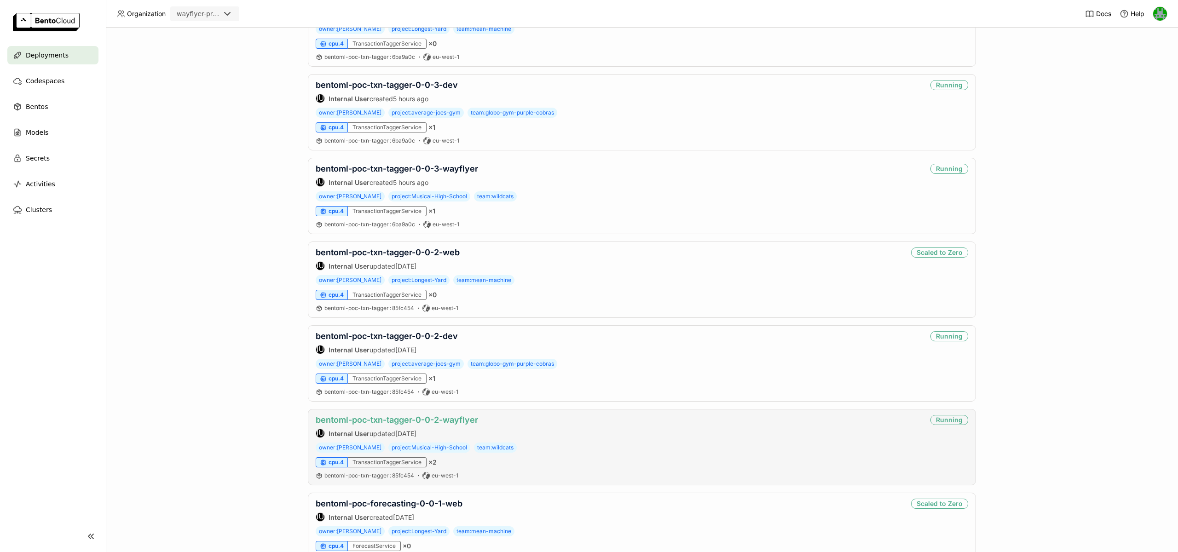
click at [393, 417] on link "bentoml-poc-txn-tagger-0-0-2-wayflyer" at bounding box center [397, 420] width 162 height 10
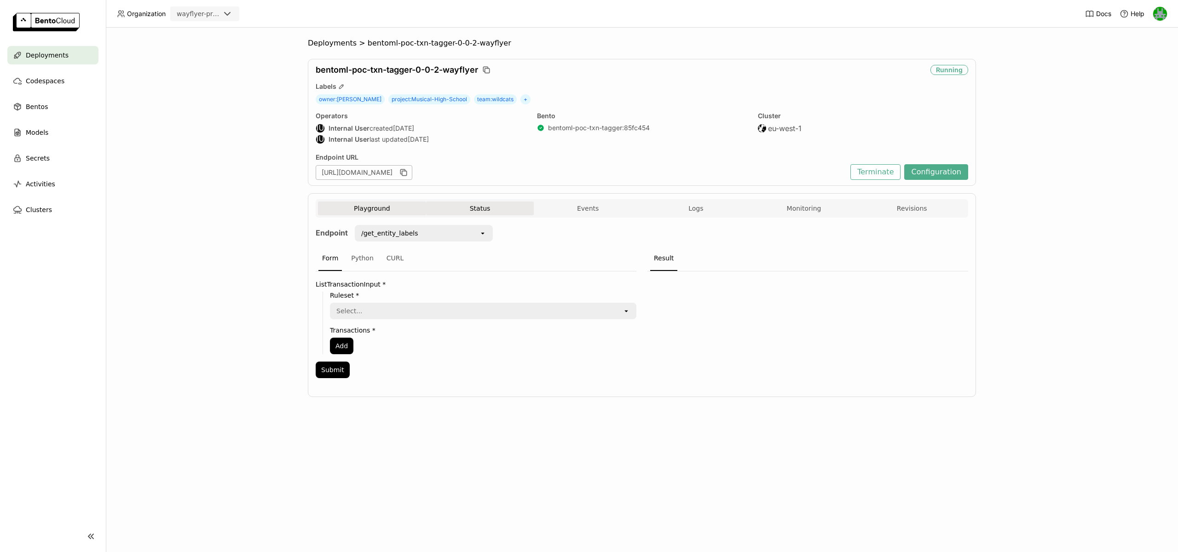
click at [459, 214] on button "Status" at bounding box center [480, 209] width 108 height 14
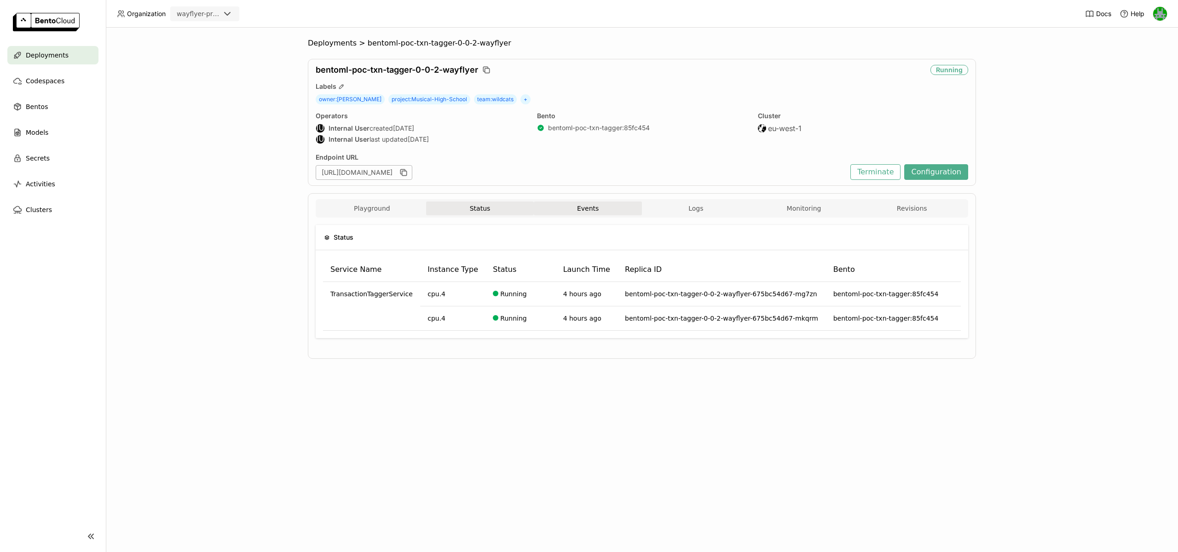
click at [575, 205] on button "Events" at bounding box center [588, 209] width 108 height 14
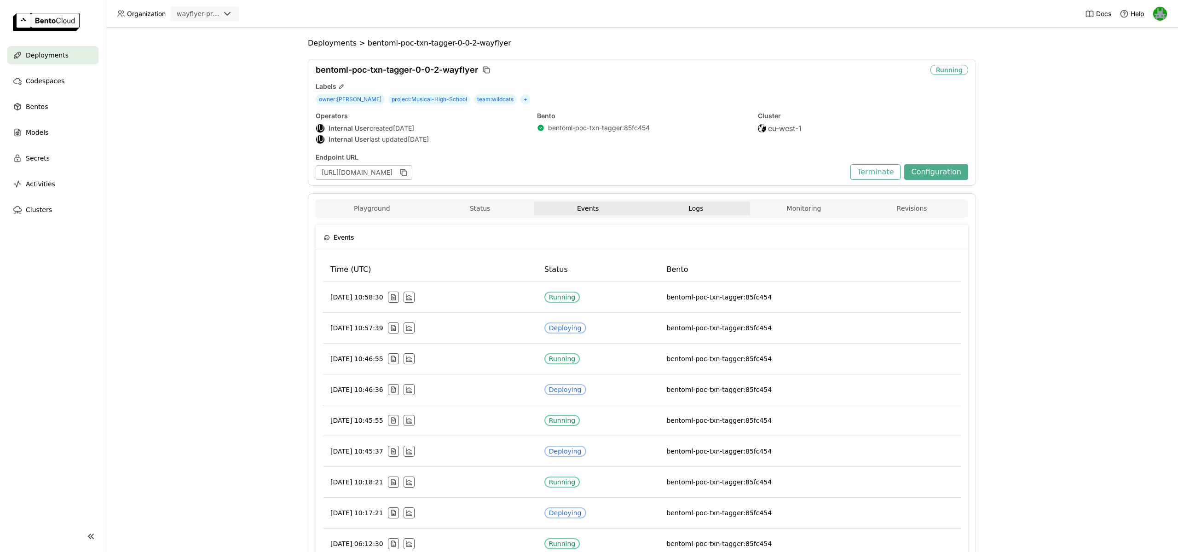
drag, startPoint x: 692, startPoint y: 211, endPoint x: 731, endPoint y: 210, distance: 39.1
click at [693, 211] on span "Logs" at bounding box center [696, 208] width 15 height 8
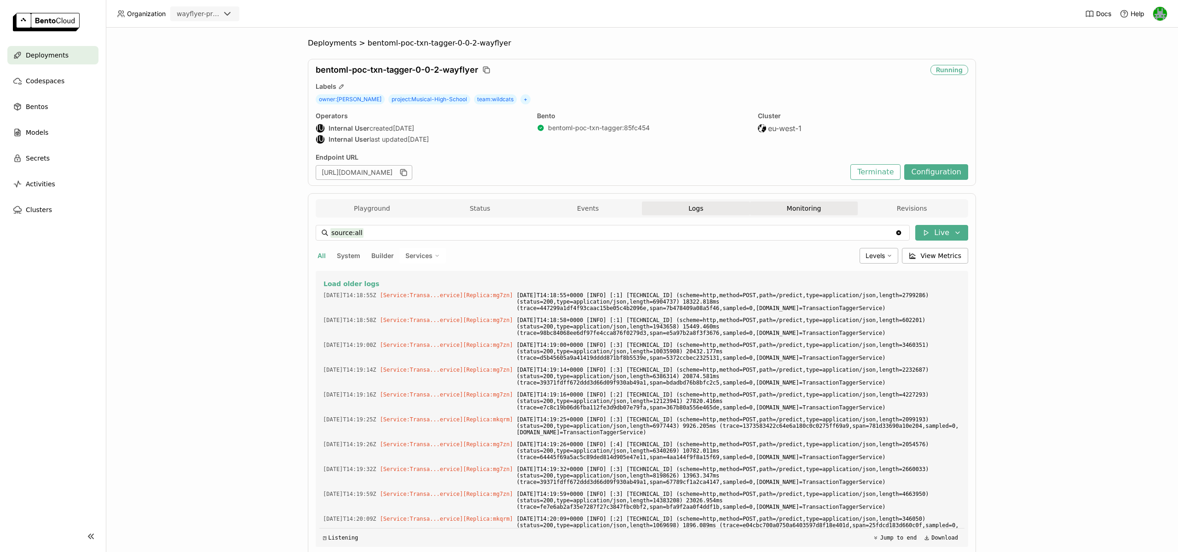
scroll to position [1151, 0]
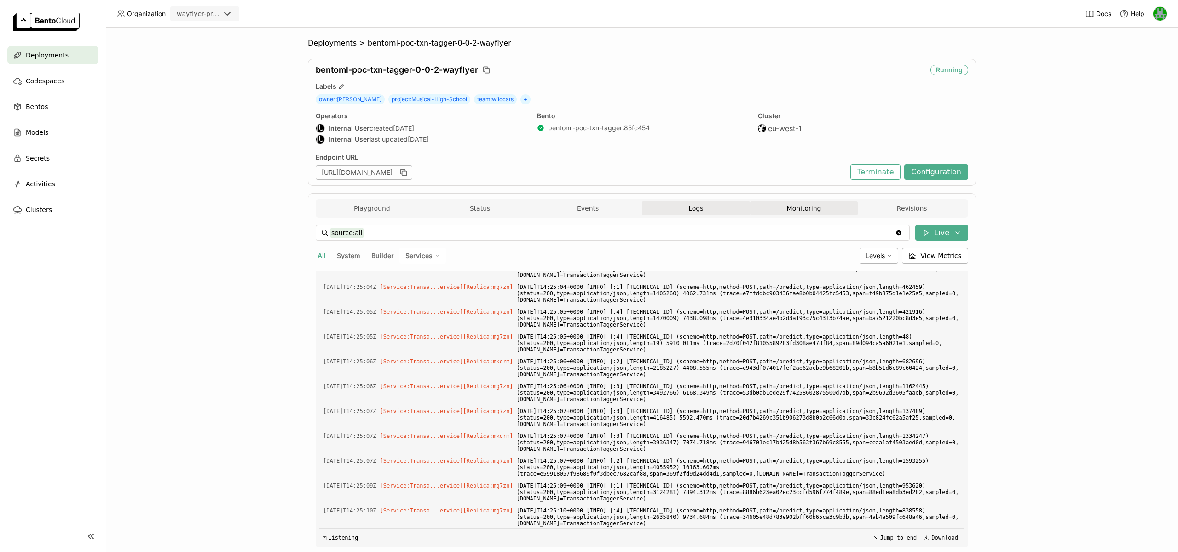
click at [773, 209] on button "Monitoring" at bounding box center [804, 209] width 108 height 14
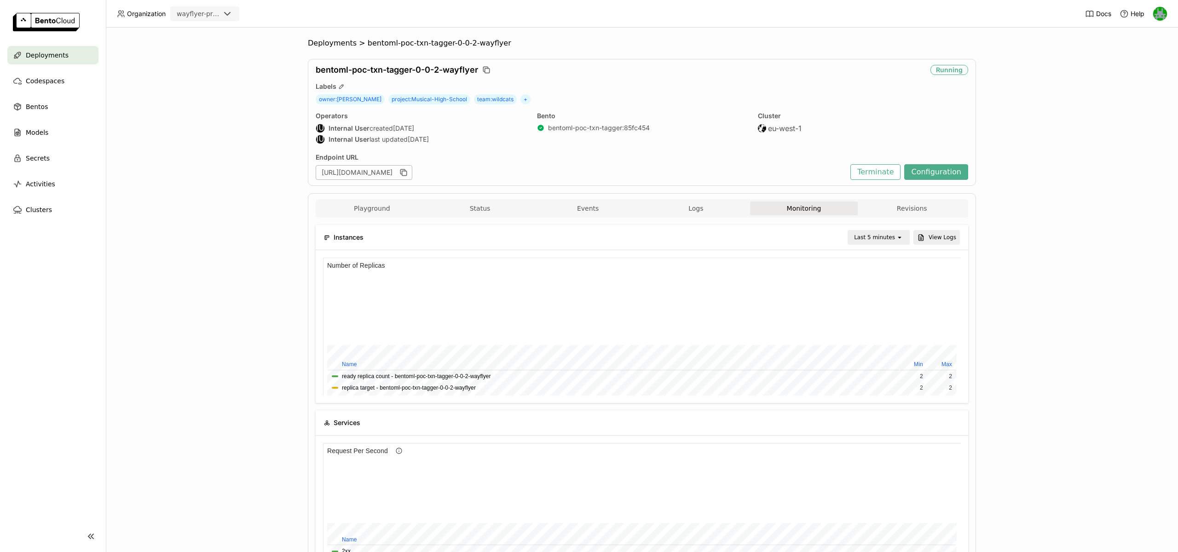
click at [891, 233] on div "Last 5 minutes" at bounding box center [874, 237] width 41 height 9
click at [870, 337] on div "Last 1 day" at bounding box center [880, 341] width 45 height 9
click at [713, 199] on div "Playground Status Events Logs Monitoring Revisions" at bounding box center [642, 208] width 653 height 18
click at [711, 202] on button "Logs" at bounding box center [696, 209] width 108 height 14
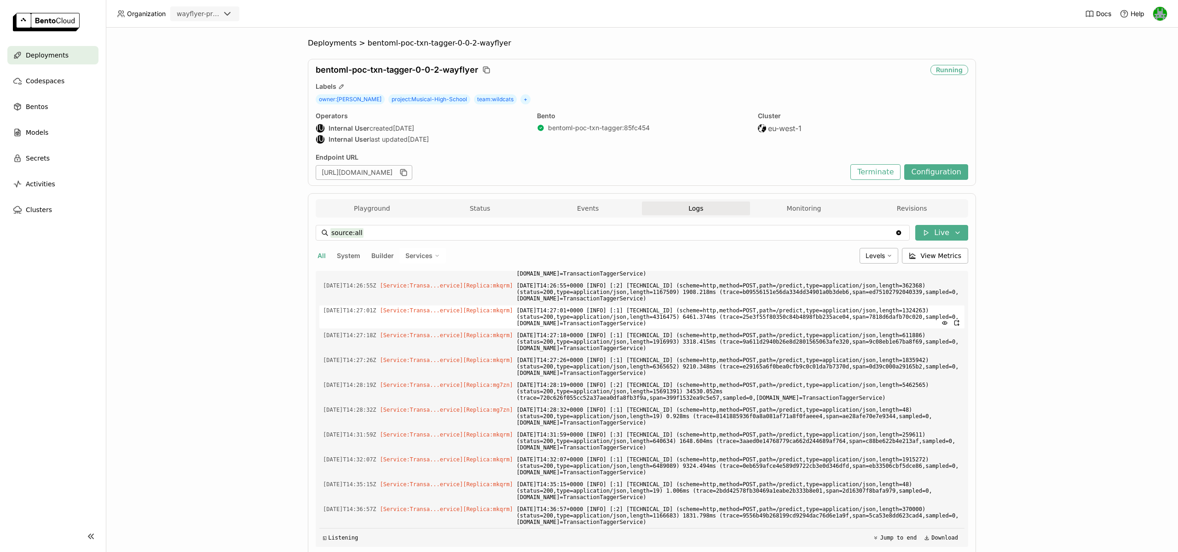
scroll to position [33, 0]
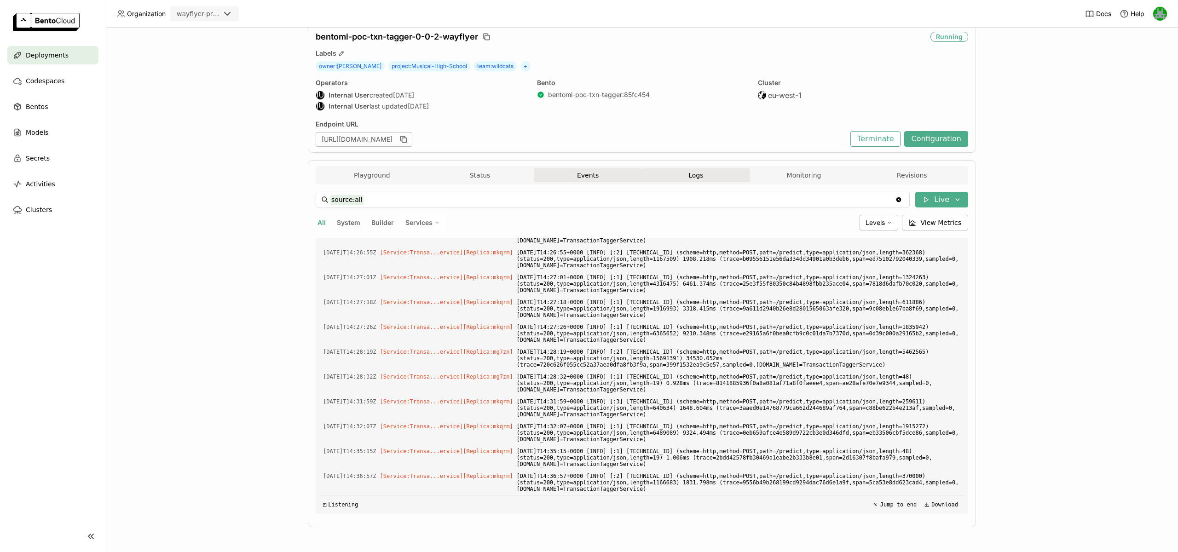
click at [579, 182] on button "Events" at bounding box center [588, 175] width 108 height 14
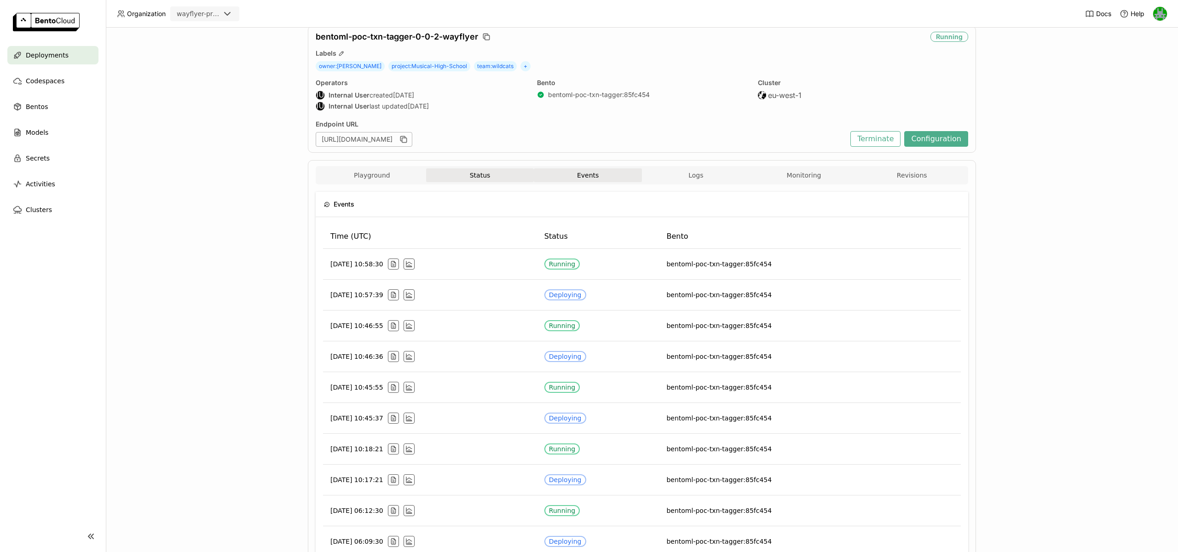
click at [465, 174] on button "Status" at bounding box center [480, 175] width 108 height 14
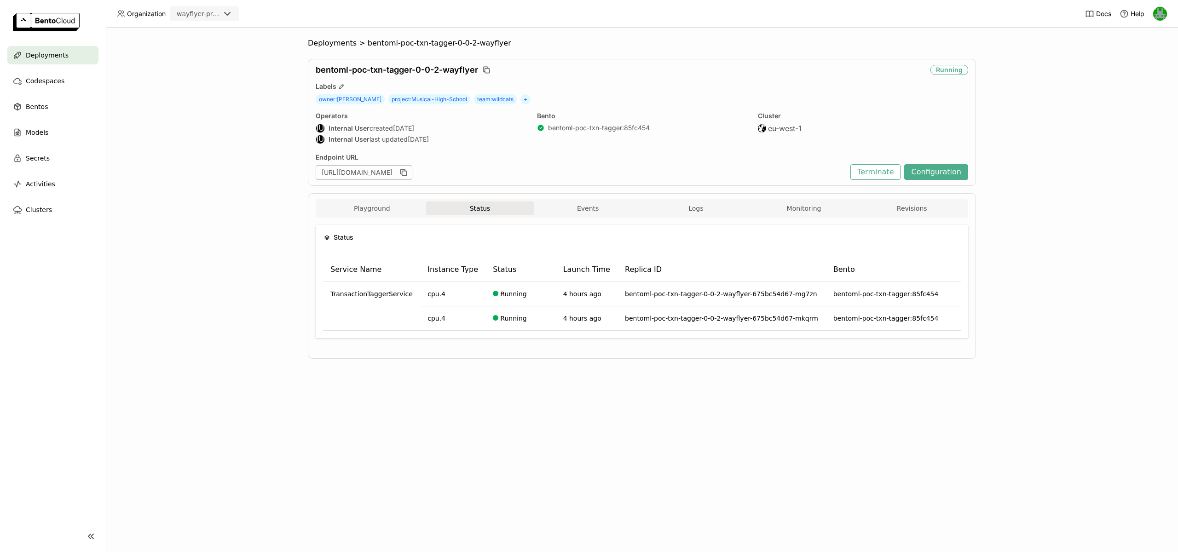
click at [378, 200] on div "Playground Status Events Logs Monitoring Revisions" at bounding box center [642, 208] width 653 height 18
click at [376, 205] on button "Playground" at bounding box center [372, 209] width 108 height 14
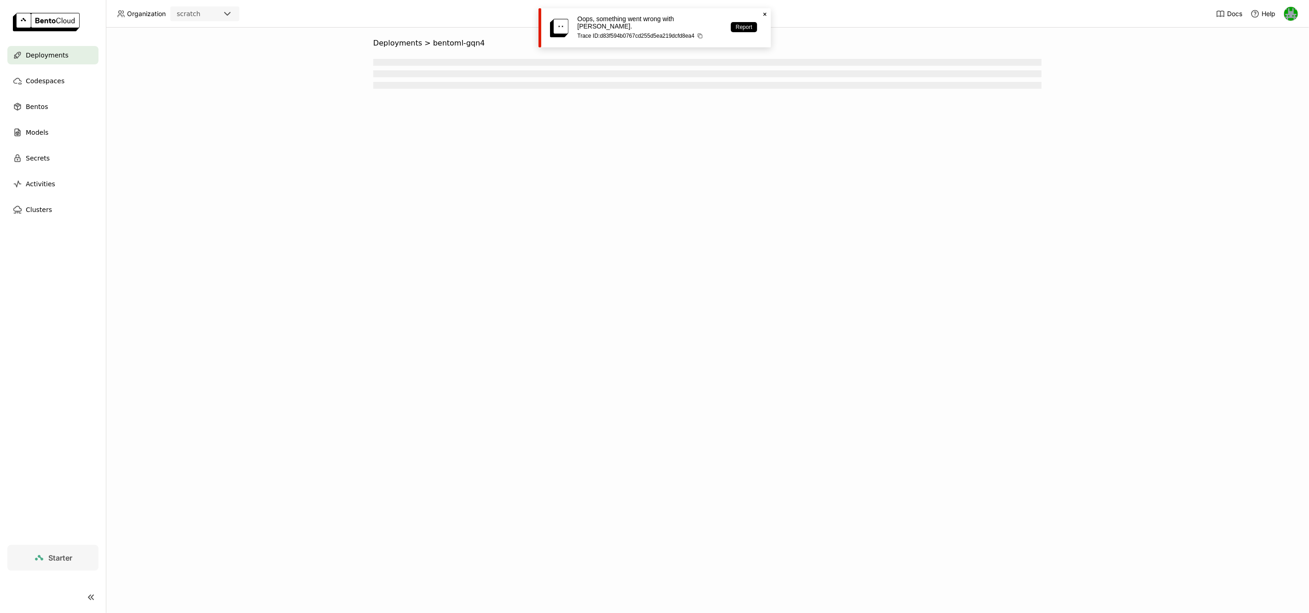
click at [762, 12] on icon "Close" at bounding box center [764, 14] width 7 height 7
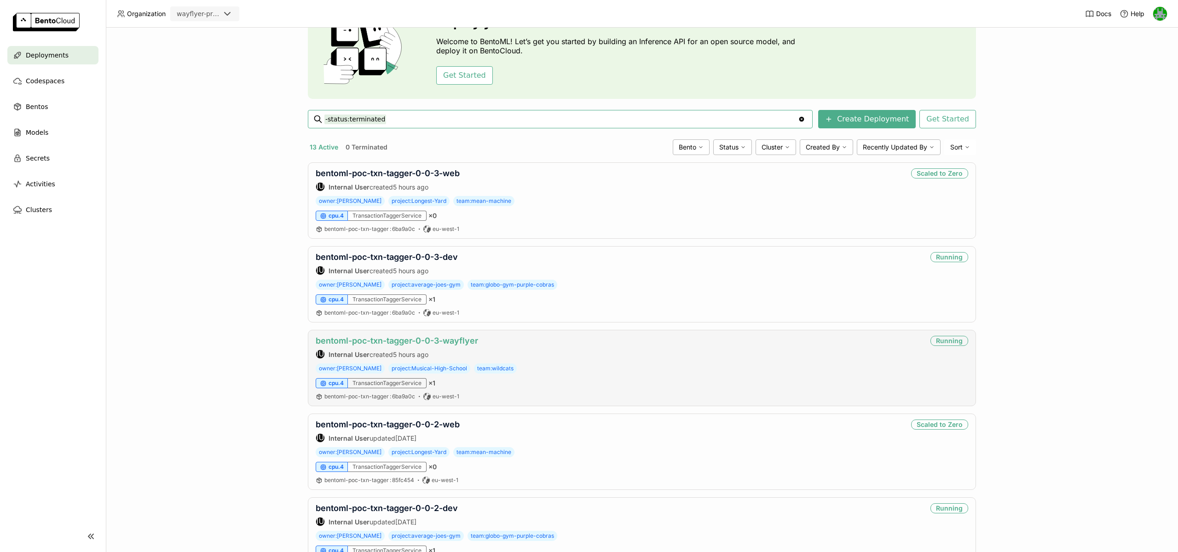
scroll to position [67, 0]
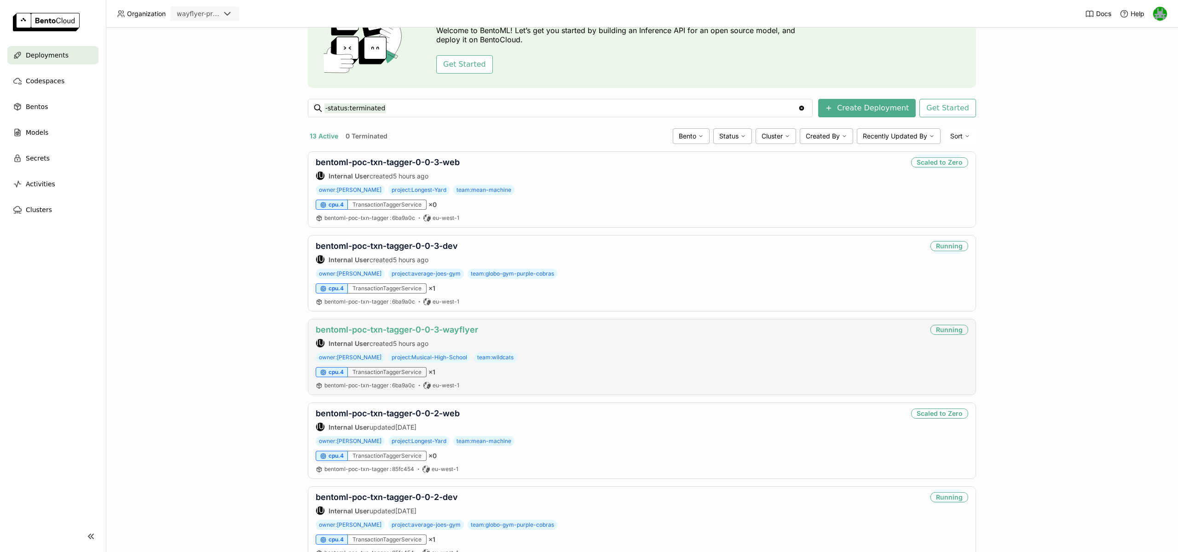
click at [423, 329] on link "bentoml-poc-txn-tagger-0-0-3-wayflyer" at bounding box center [397, 330] width 162 height 10
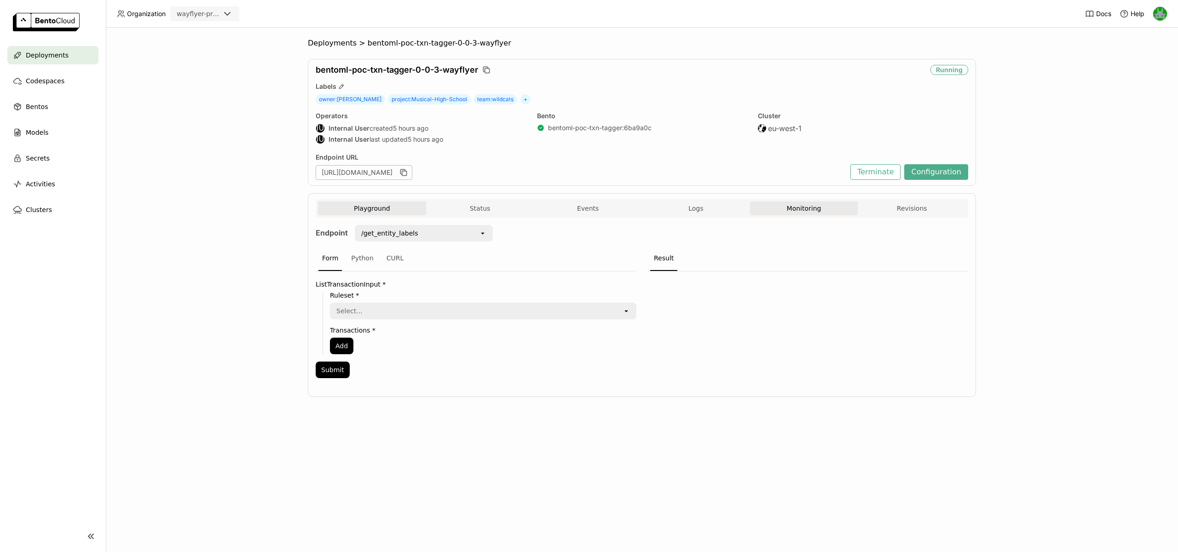
click at [825, 208] on button "Monitoring" at bounding box center [804, 209] width 108 height 14
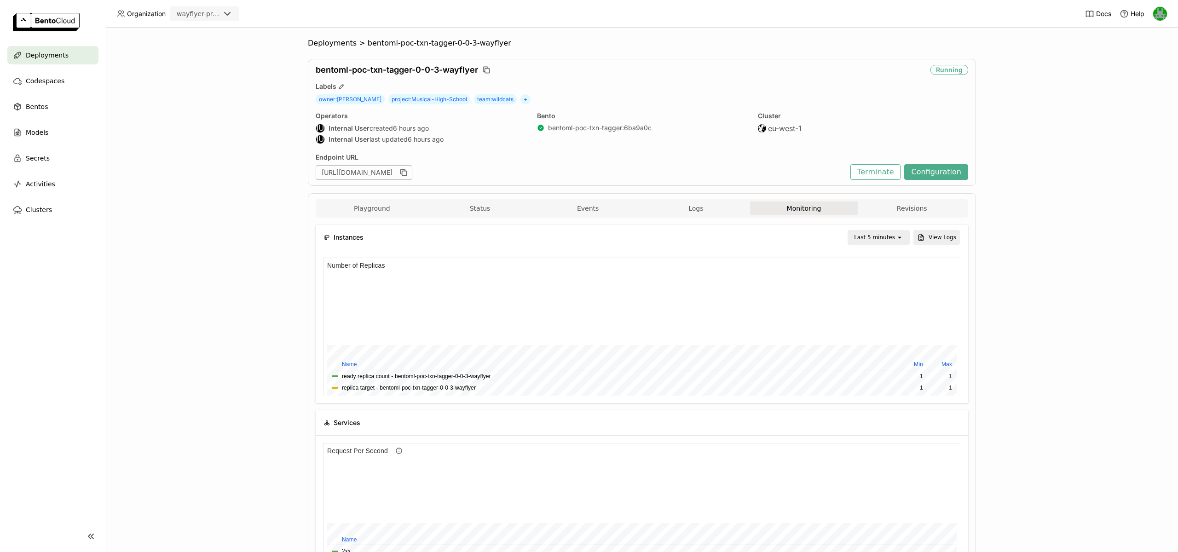
click at [222, 162] on div "Deployments > bentoml-poc-txn-tagger-0-0-3-wayflyer bentoml-poc-txn-tagger-0-0-…" at bounding box center [642, 290] width 1072 height 525
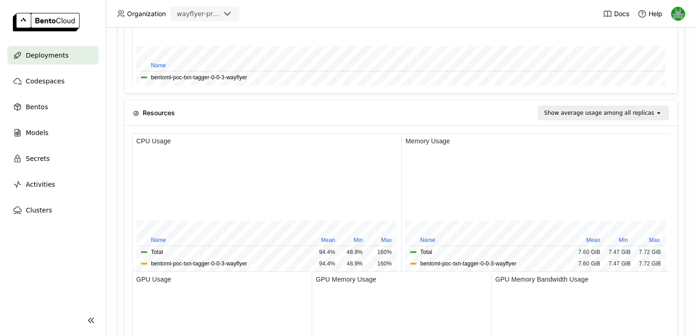
scroll to position [790, 0]
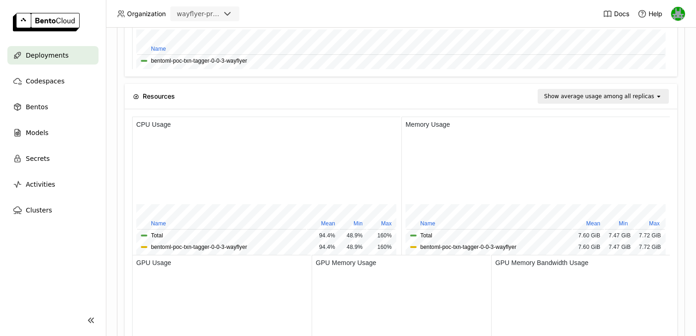
click at [608, 99] on div "Show average usage among all replicas" at bounding box center [599, 96] width 110 height 9
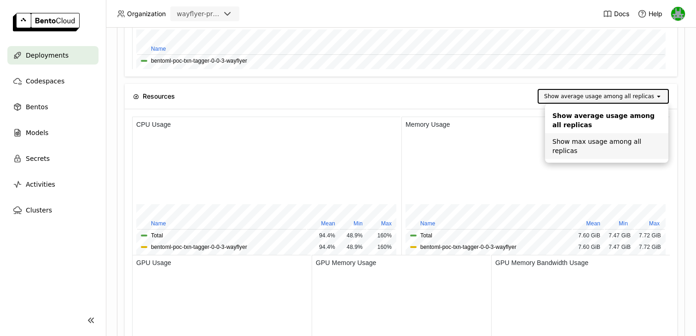
click at [559, 144] on div "Show max usage among all replicas" at bounding box center [606, 146] width 109 height 18
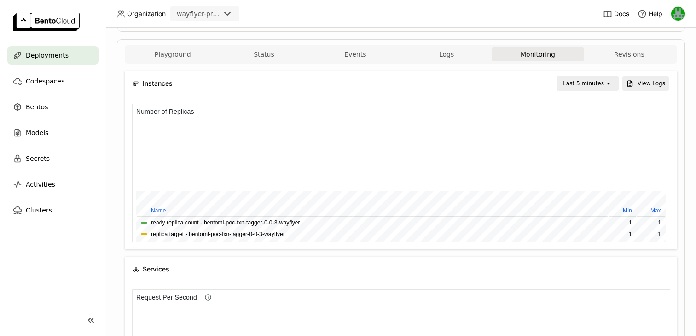
scroll to position [147, 0]
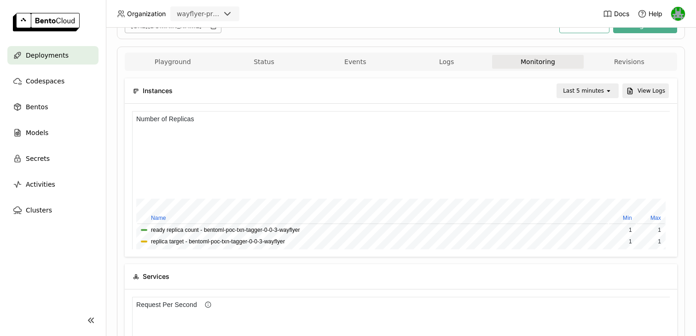
click at [573, 94] on div "Last 5 minutes" at bounding box center [583, 90] width 41 height 9
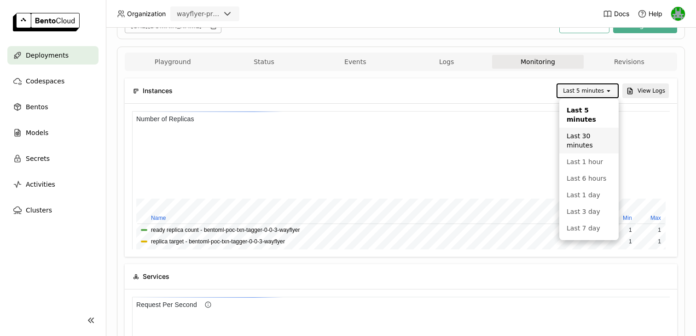
scroll to position [138, 268]
click at [574, 163] on div "Last 1 hour" at bounding box center [589, 161] width 45 height 9
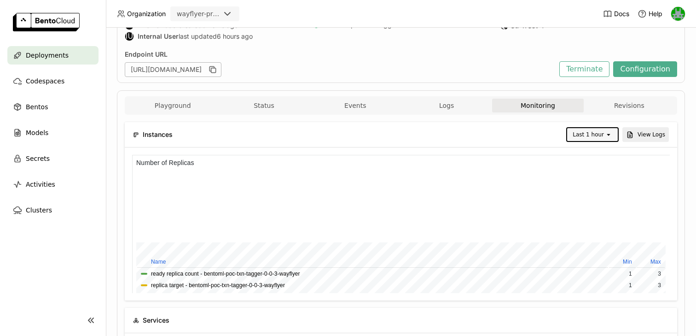
scroll to position [0, 0]
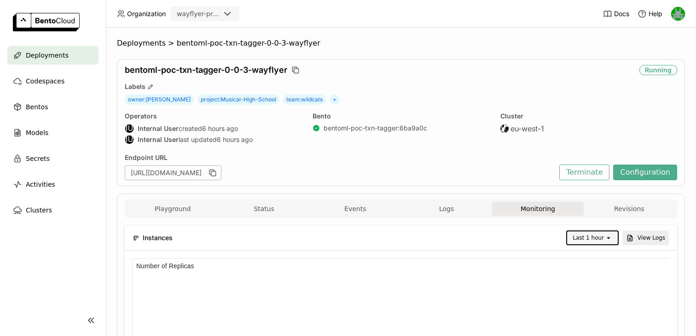
click at [429, 201] on div "Playground Status Events Logs Monitoring Revisions" at bounding box center [401, 208] width 552 height 18
click at [439, 207] on span "Logs" at bounding box center [446, 208] width 15 height 8
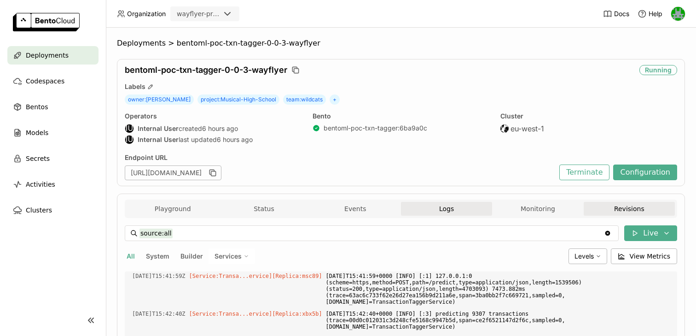
click at [605, 206] on button "Revisions" at bounding box center [629, 209] width 91 height 14
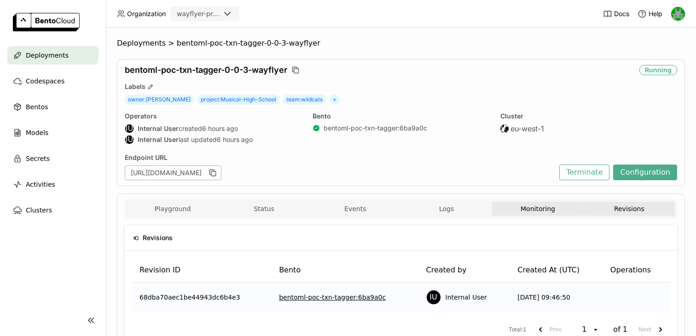
click at [530, 203] on button "Monitoring" at bounding box center [537, 209] width 91 height 14
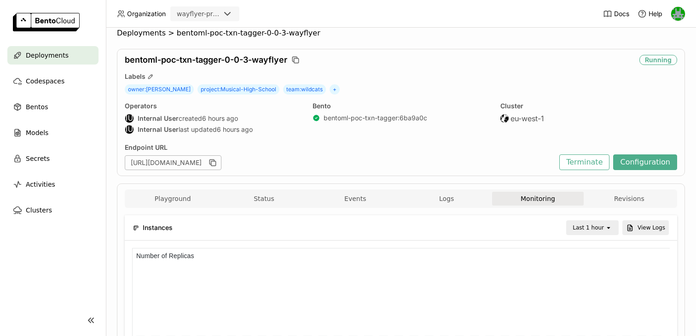
scroll to position [7, 0]
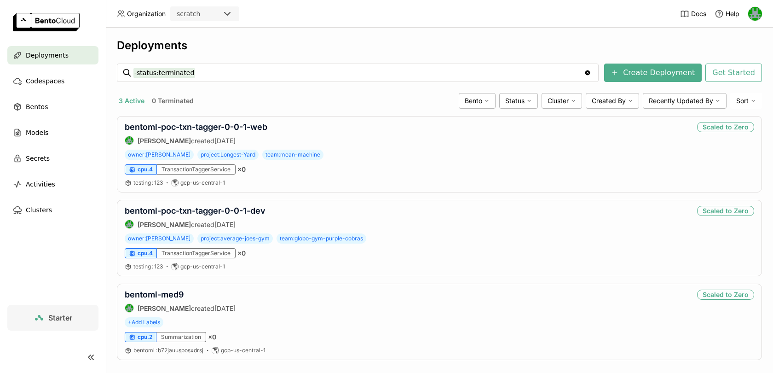
click at [288, 36] on div "Deployments -status:terminated -status:terminated Clear value Create Deployment…" at bounding box center [439, 200] width 667 height 345
click at [228, 15] on icon at bounding box center [227, 13] width 11 height 11
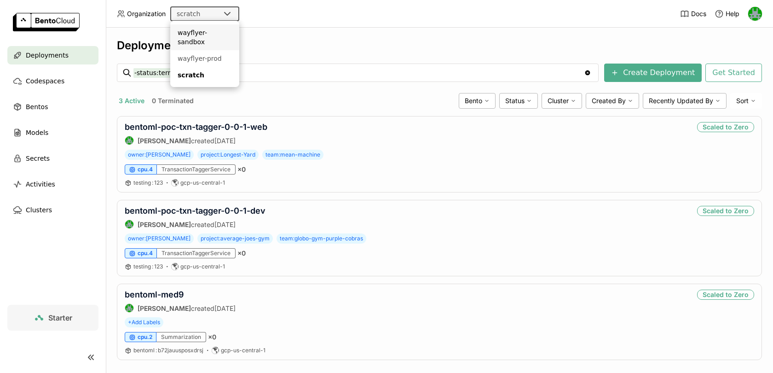
click at [213, 31] on div "wayflyer-sandbox" at bounding box center [205, 37] width 54 height 18
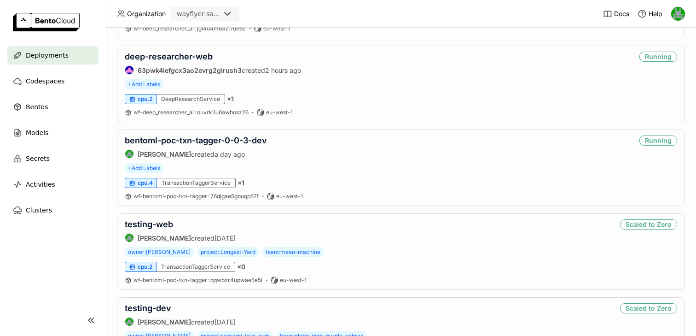
scroll to position [246, 0]
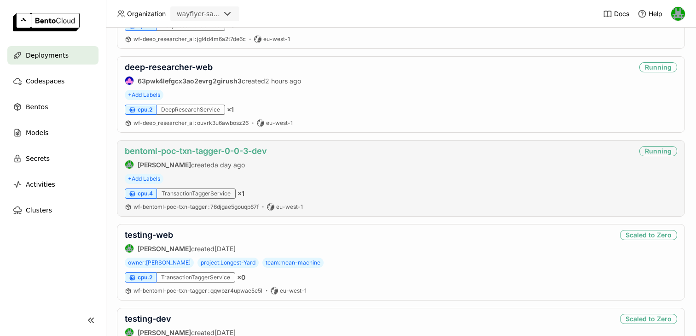
click at [242, 153] on link "bentoml-poc-txn-tagger-0-0-3-dev" at bounding box center [196, 151] width 142 height 10
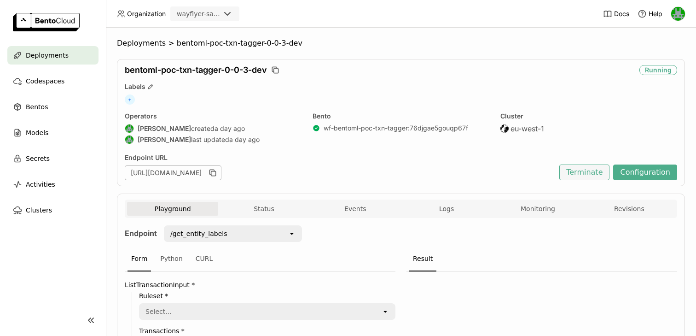
click at [585, 174] on button "Terminate" at bounding box center [584, 172] width 50 height 16
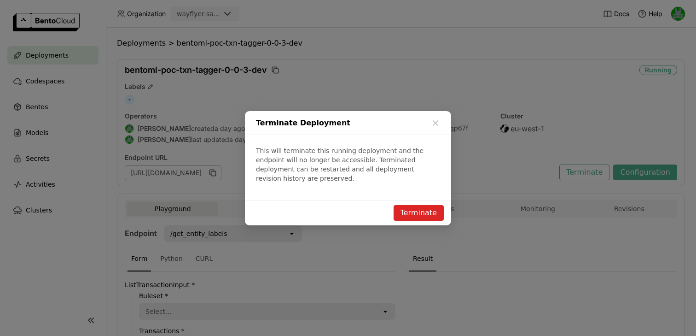
click at [411, 208] on button "Terminate" at bounding box center [418, 213] width 50 height 16
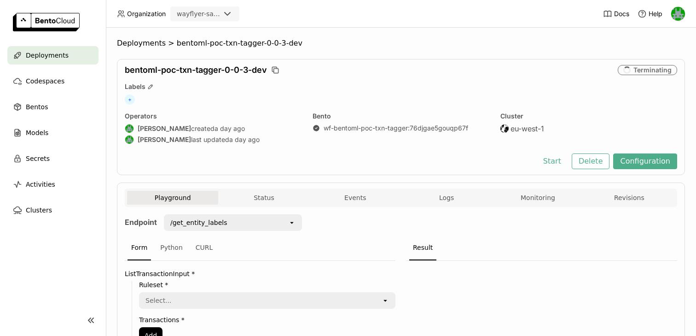
click at [215, 6] on div "wayflyer-sandbox" at bounding box center [204, 13] width 69 height 15
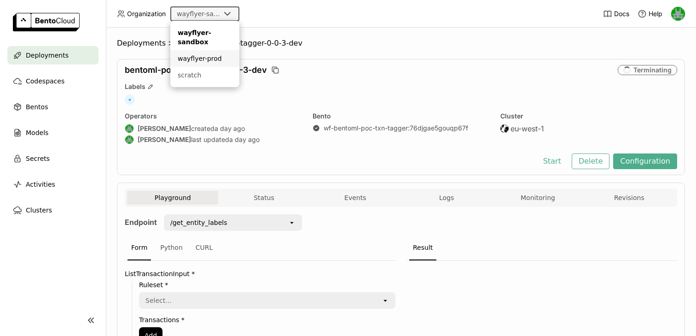
click at [196, 54] on div "wayflyer-prod" at bounding box center [205, 58] width 54 height 9
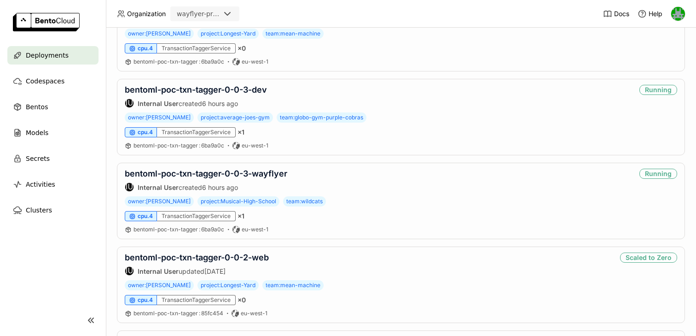
scroll to position [224, 0]
click at [226, 176] on link "bentoml-poc-txn-tagger-0-0-3-wayflyer" at bounding box center [206, 173] width 162 height 10
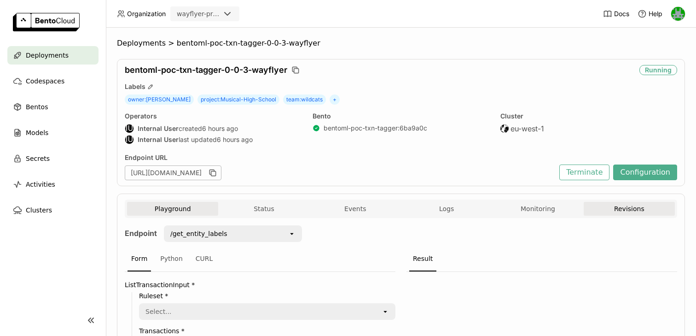
click at [609, 212] on button "Revisions" at bounding box center [629, 209] width 91 height 14
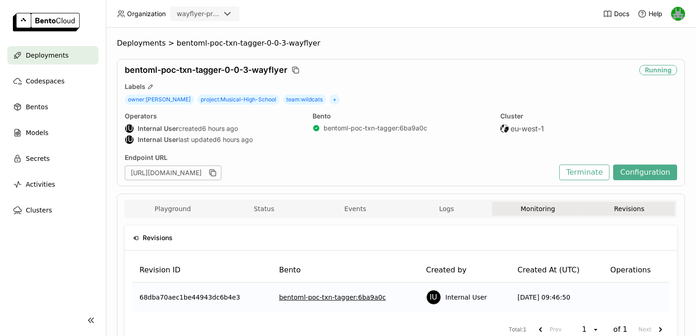
click at [528, 207] on button "Monitoring" at bounding box center [537, 209] width 91 height 14
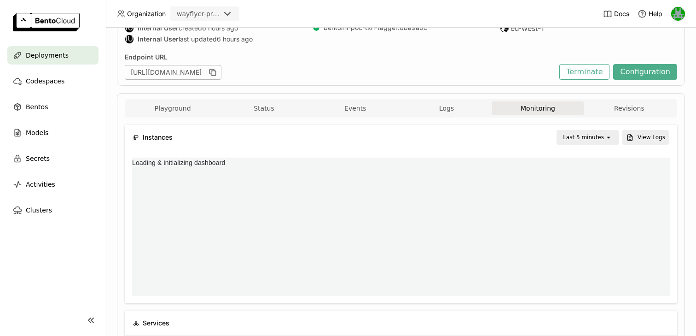
click at [591, 136] on div "Last 5 minutes" at bounding box center [583, 137] width 41 height 9
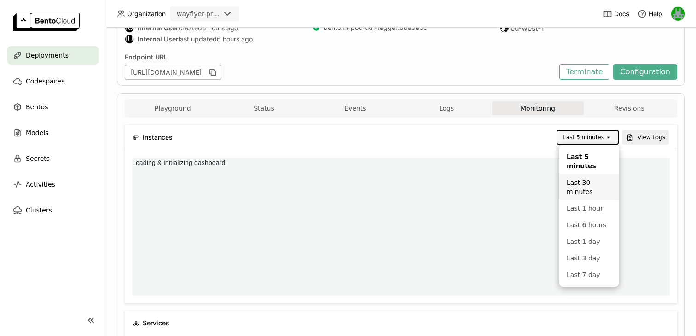
click at [580, 189] on div "Last 30 minutes" at bounding box center [589, 187] width 45 height 18
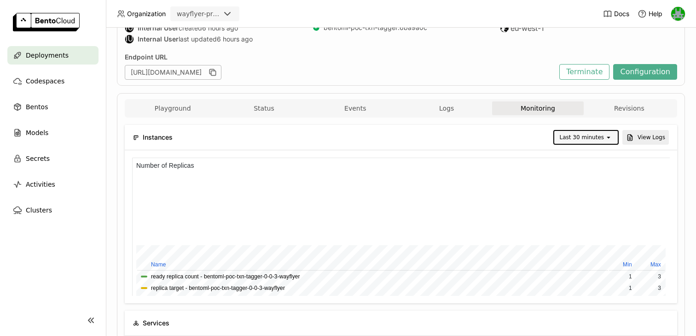
scroll to position [130, 0]
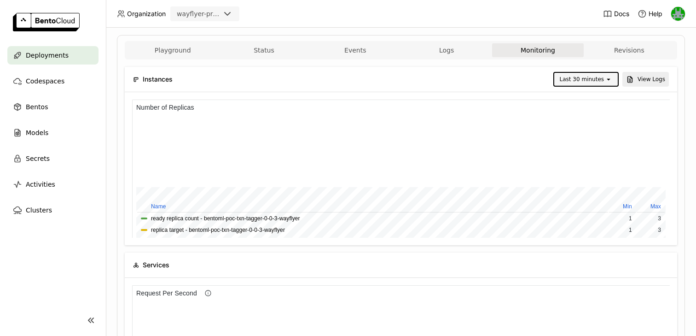
click at [111, 111] on div "Deployments > bentoml-poc-txn-tagger-0-0-3-wayflyer bentoml-poc-txn-tagger-0-0-…" at bounding box center [401, 182] width 590 height 308
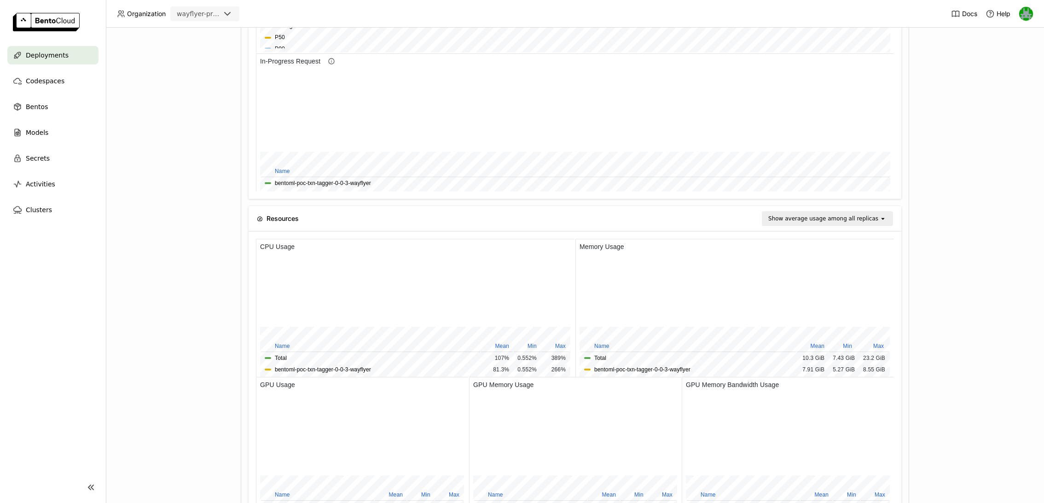
click at [422, 335] on div at bounding box center [403, 444] width 287 height 69
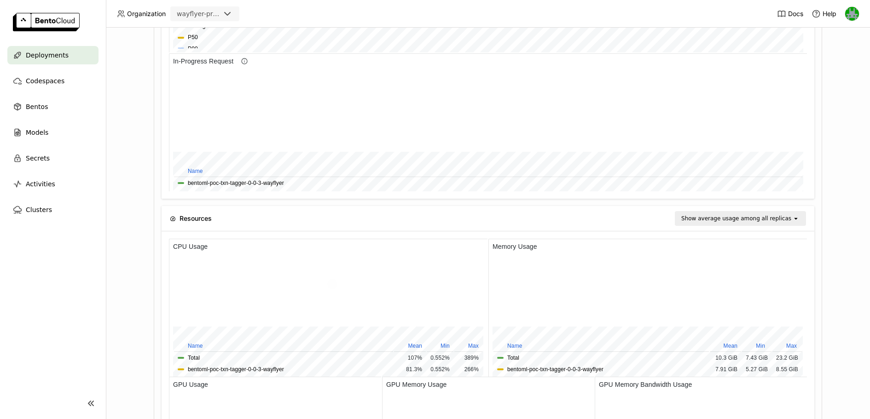
scroll to position [138, 212]
